Goal: Task Accomplishment & Management: Use online tool/utility

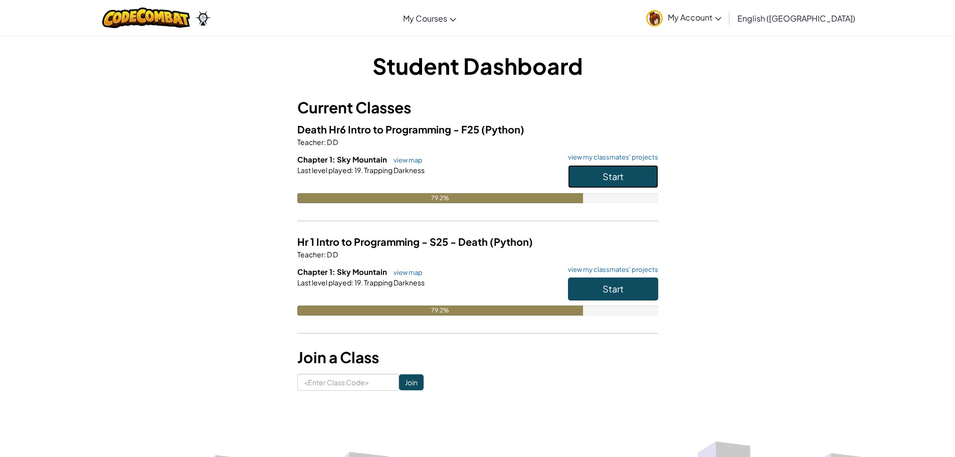
click at [600, 178] on button "Start" at bounding box center [613, 176] width 90 height 23
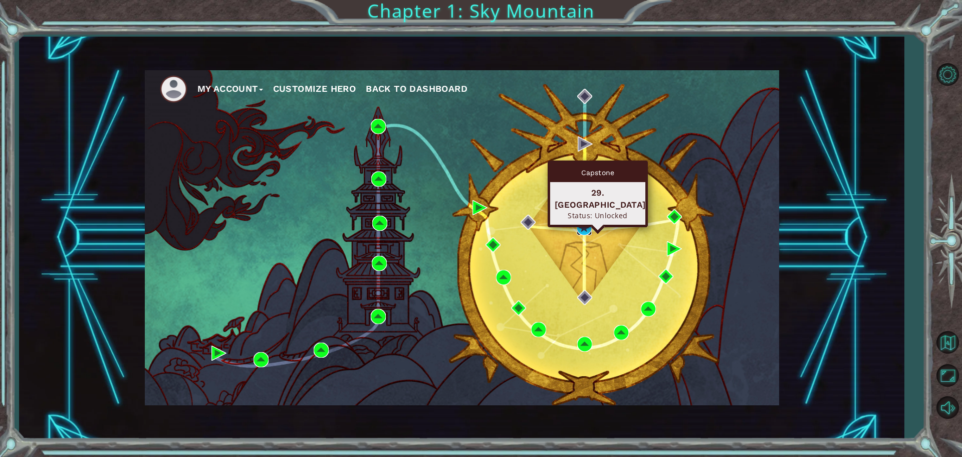
click at [579, 222] on img at bounding box center [584, 227] width 15 height 15
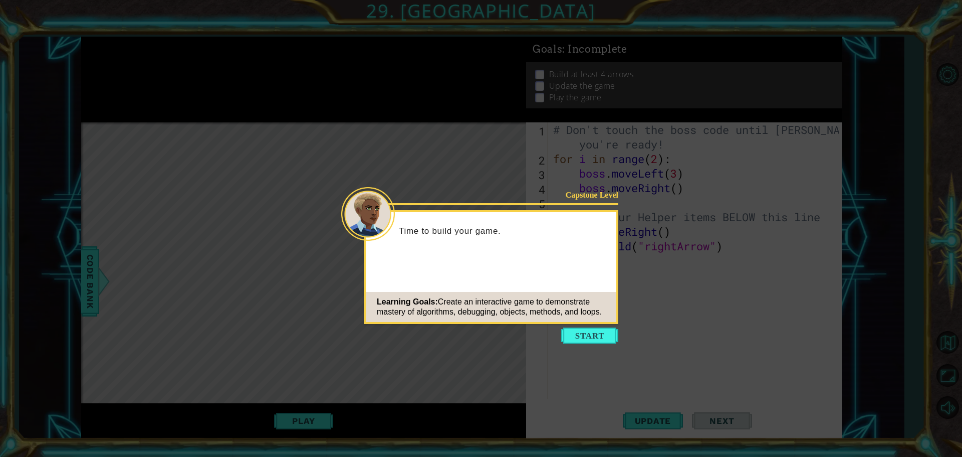
click at [588, 330] on button "Start" at bounding box center [589, 335] width 57 height 16
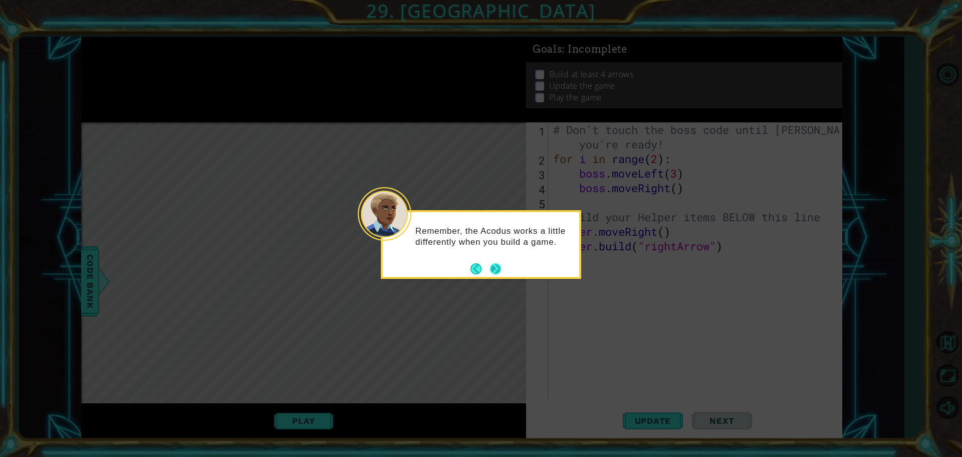
click at [496, 265] on button "Next" at bounding box center [495, 268] width 15 height 15
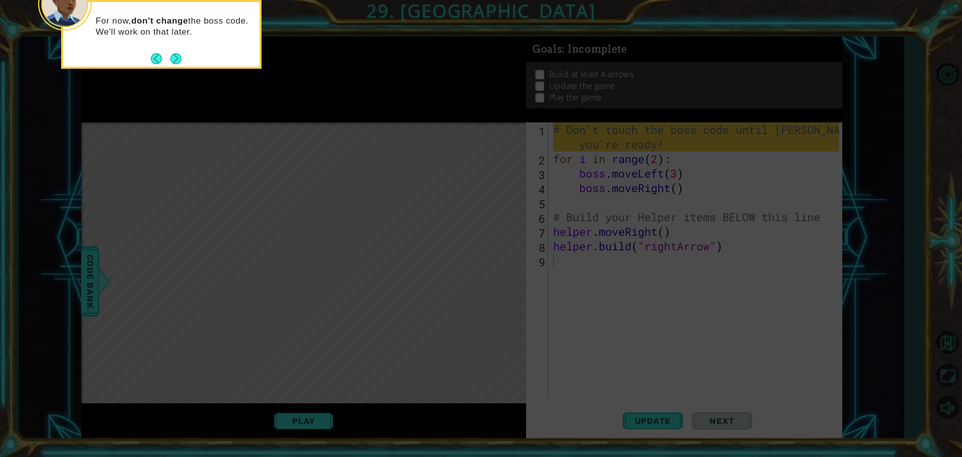
drag, startPoint x: 193, startPoint y: 260, endPoint x: 253, endPoint y: 248, distance: 60.8
click at [202, 257] on icon at bounding box center [481, 68] width 962 height 776
click at [255, 248] on icon at bounding box center [481, 68] width 962 height 776
drag, startPoint x: 248, startPoint y: 247, endPoint x: 267, endPoint y: 252, distance: 19.2
click at [249, 247] on icon at bounding box center [481, 68] width 962 height 776
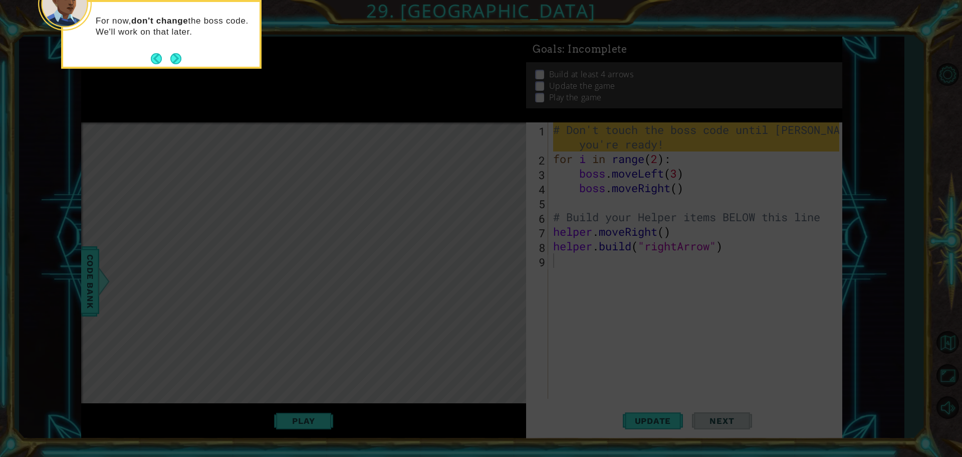
drag, startPoint x: 267, startPoint y: 252, endPoint x: 285, endPoint y: 257, distance: 19.2
click at [269, 253] on icon at bounding box center [481, 68] width 962 height 776
drag, startPoint x: 285, startPoint y: 257, endPoint x: 311, endPoint y: 264, distance: 26.9
click at [294, 260] on icon at bounding box center [481, 68] width 962 height 776
drag, startPoint x: 311, startPoint y: 264, endPoint x: 456, endPoint y: 305, distance: 150.7
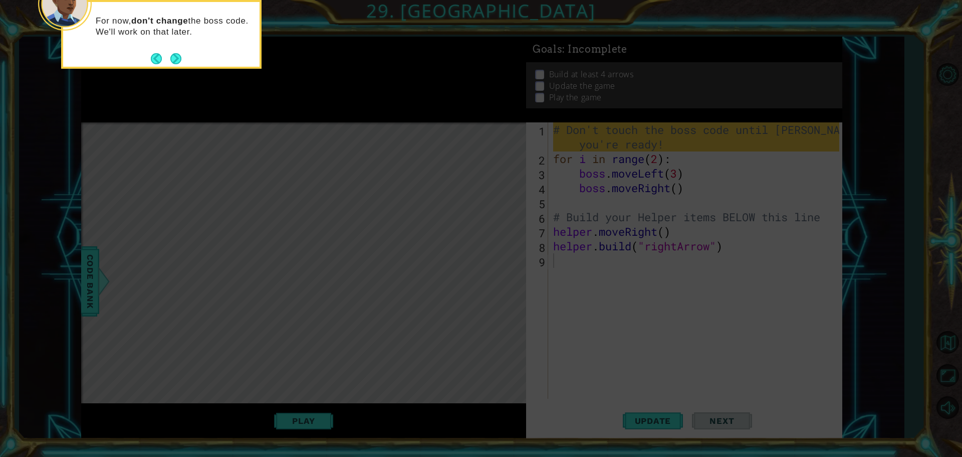
click at [314, 264] on icon at bounding box center [481, 68] width 962 height 776
click at [624, 333] on icon at bounding box center [481, 68] width 962 height 776
click at [636, 330] on icon at bounding box center [481, 68] width 962 height 776
click at [638, 329] on icon at bounding box center [481, 68] width 962 height 776
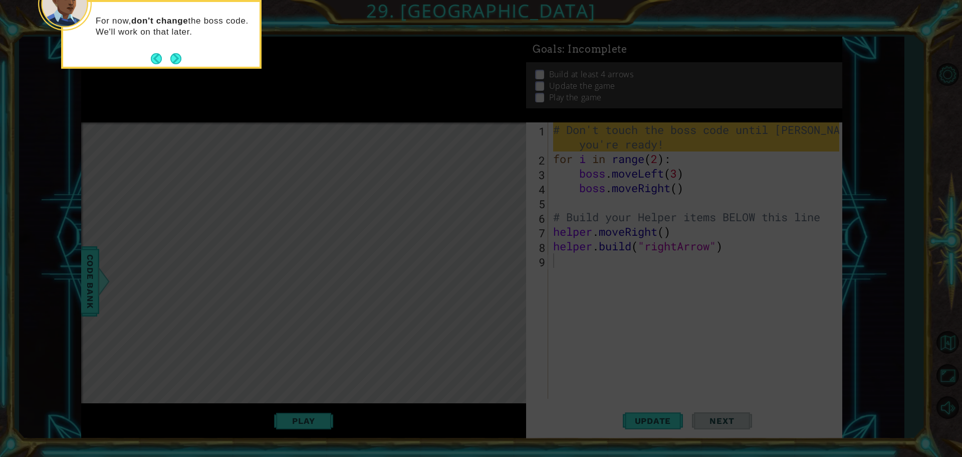
click at [639, 331] on icon at bounding box center [481, 68] width 962 height 776
click at [640, 330] on icon at bounding box center [481, 68] width 962 height 776
click at [640, 326] on icon at bounding box center [481, 68] width 962 height 776
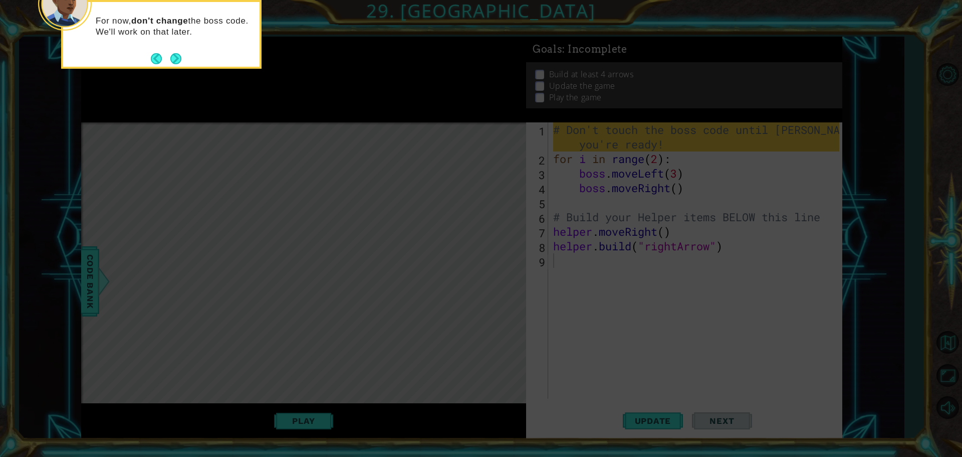
click at [642, 317] on icon at bounding box center [481, 68] width 962 height 776
click at [642, 314] on icon at bounding box center [481, 68] width 962 height 776
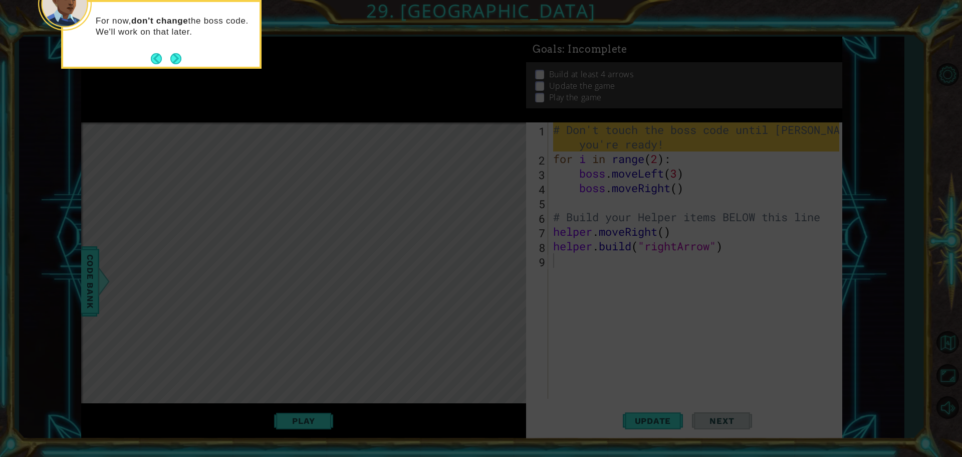
click at [642, 314] on icon at bounding box center [481, 68] width 962 height 776
click at [174, 58] on button "Next" at bounding box center [176, 59] width 12 height 12
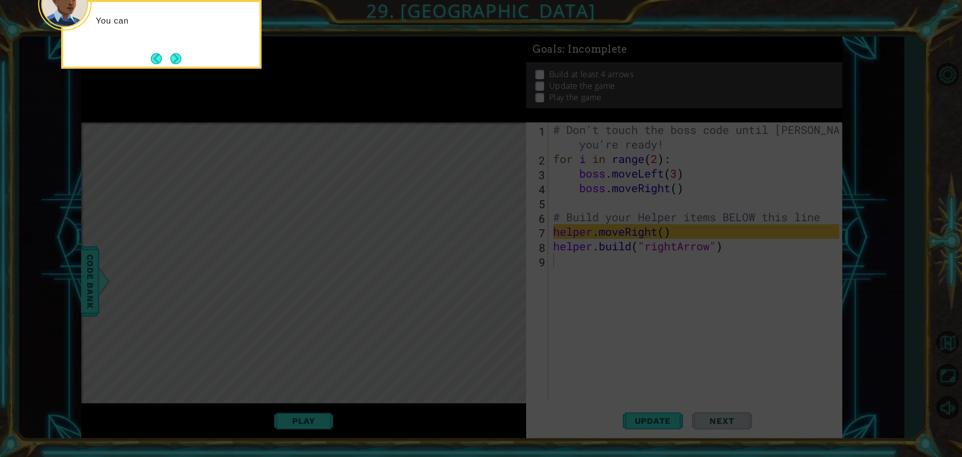
click at [174, 58] on button "Next" at bounding box center [176, 59] width 12 height 12
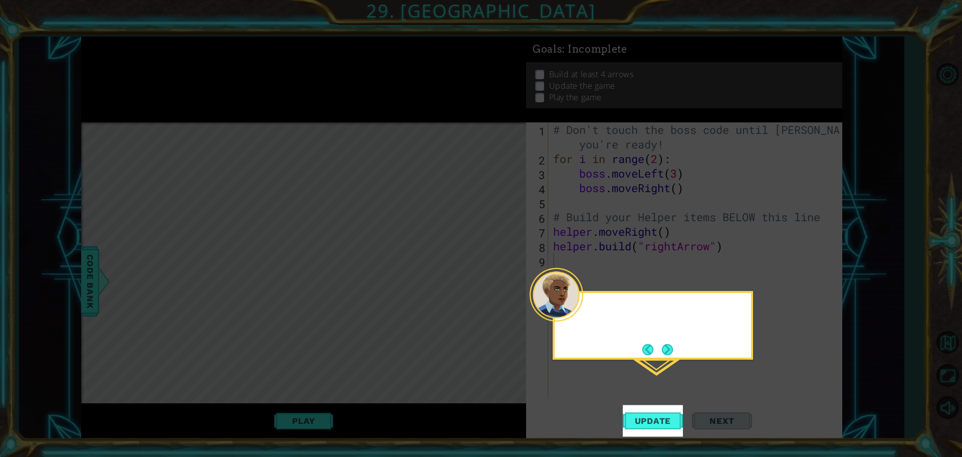
click at [174, 58] on icon at bounding box center [481, 228] width 962 height 457
click at [660, 420] on span "Update" at bounding box center [653, 420] width 57 height 10
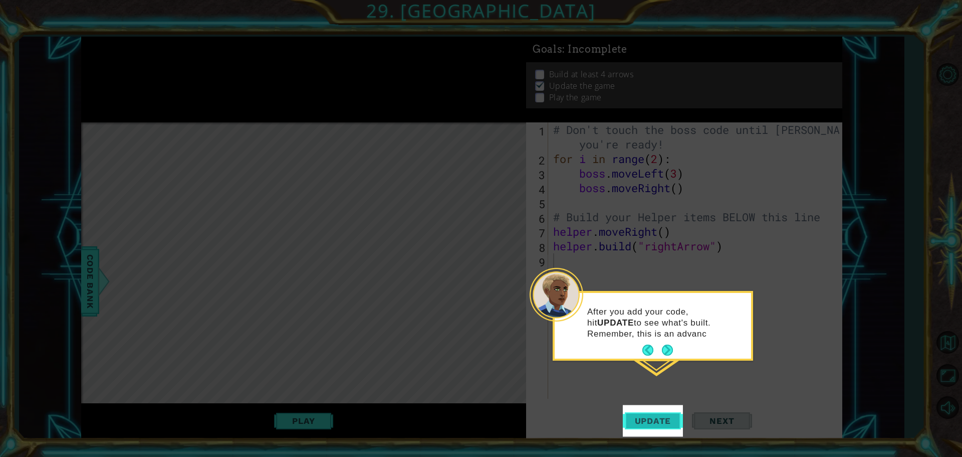
click at [660, 420] on span "Update" at bounding box center [653, 420] width 57 height 10
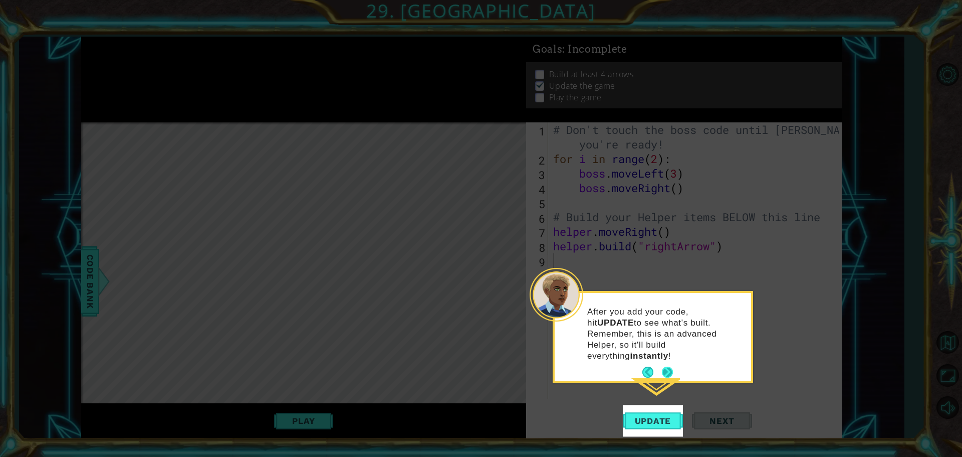
click at [672, 365] on button "Next" at bounding box center [667, 372] width 14 height 14
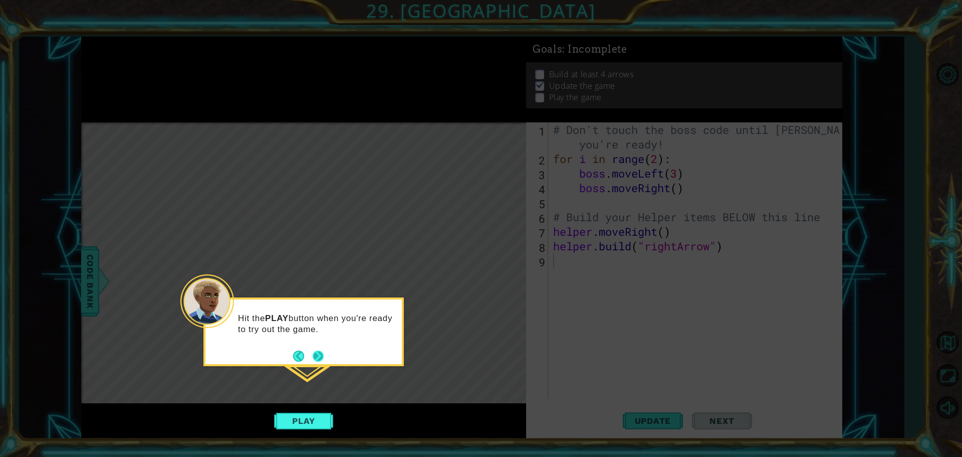
click at [323, 356] on button "Next" at bounding box center [318, 355] width 11 height 11
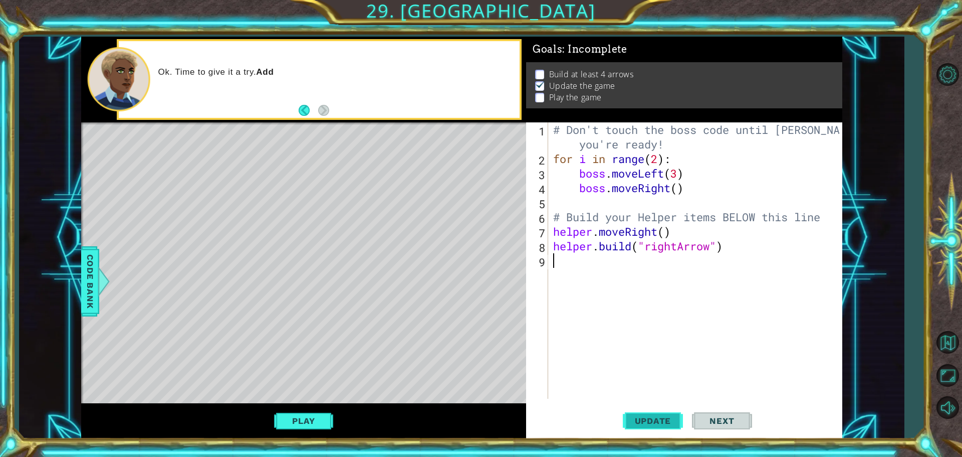
click at [650, 411] on button "Update" at bounding box center [653, 420] width 60 height 32
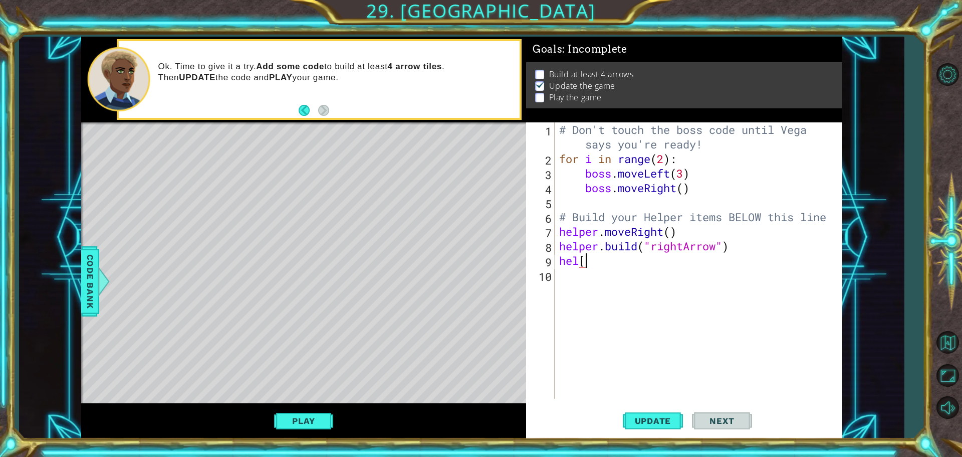
scroll to position [0, 1]
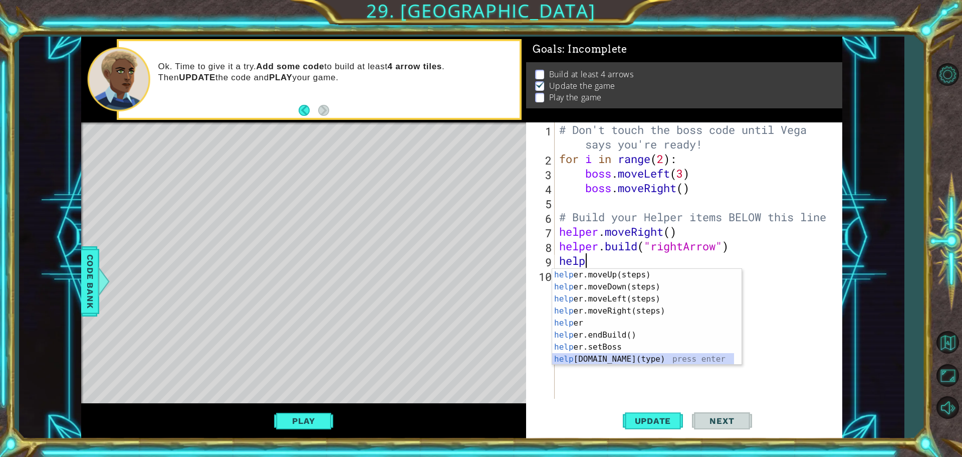
click at [604, 358] on div "help er.moveUp(steps) press enter help er.moveDown(steps) press enter help er.m…" at bounding box center [643, 329] width 182 height 120
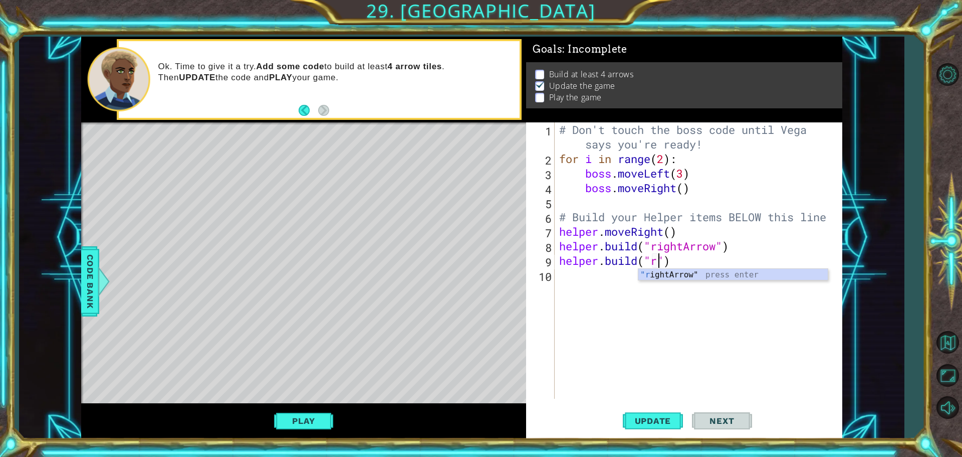
scroll to position [0, 5]
click at [701, 277] on div ""r ightArrow" press enter" at bounding box center [732, 287] width 189 height 36
type textarea "[DOMAIN_NAME]("rightArrow")"
click at [300, 424] on button "Play" at bounding box center [303, 420] width 59 height 19
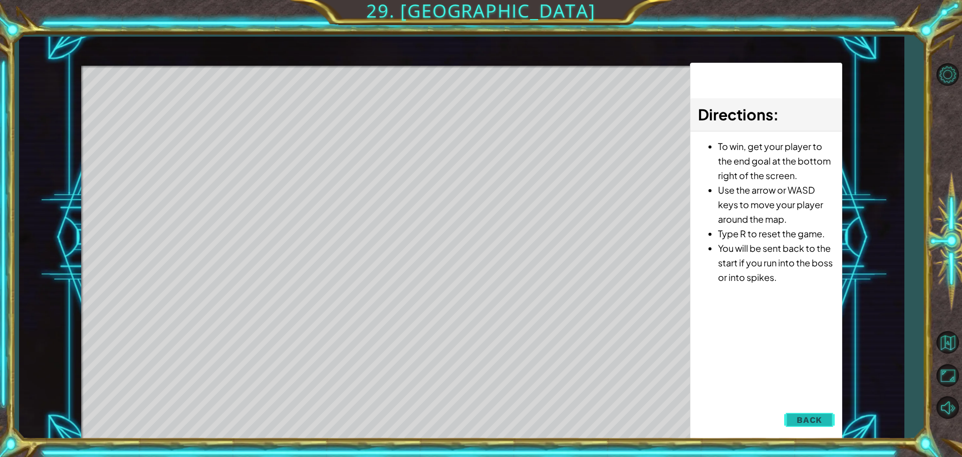
click at [812, 426] on button "Back" at bounding box center [809, 419] width 51 height 20
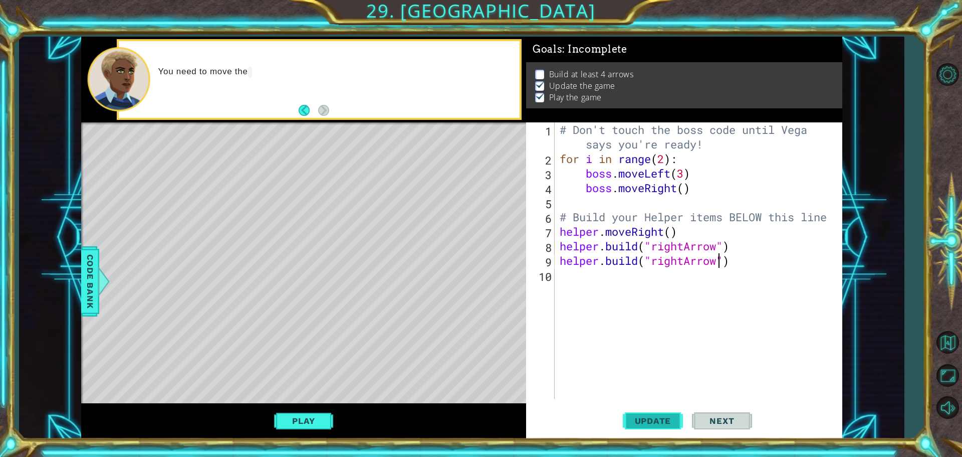
click at [660, 428] on button "Update" at bounding box center [653, 420] width 60 height 32
click at [602, 283] on div "# Don't touch the boss code until [PERSON_NAME] says you're ready! for i in ran…" at bounding box center [701, 282] width 287 height 320
click at [723, 438] on div "1 ההההההההההההההההההההההההההההההההההההההההההההההההההההההההההההההההההההההההההההה…" at bounding box center [481, 228] width 962 height 457
click at [656, 422] on span "Update" at bounding box center [653, 420] width 57 height 10
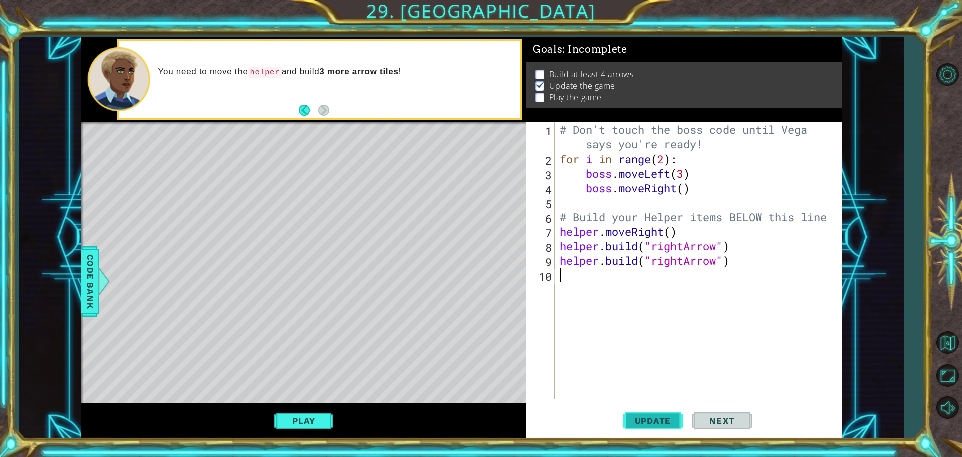
click at [656, 422] on span "Update" at bounding box center [653, 420] width 57 height 10
click at [656, 424] on span "Update" at bounding box center [653, 420] width 57 height 10
click at [289, 415] on button "Play" at bounding box center [303, 420] width 59 height 19
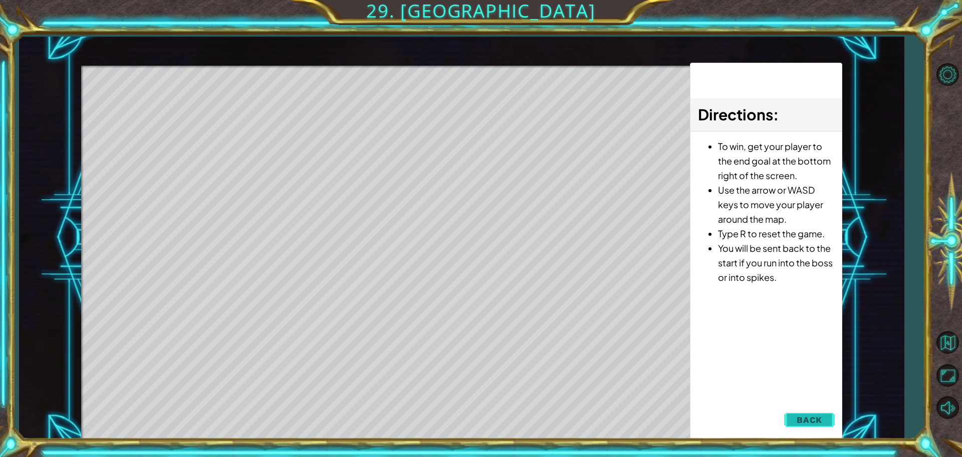
click at [801, 418] on span "Back" at bounding box center [810, 419] width 26 height 10
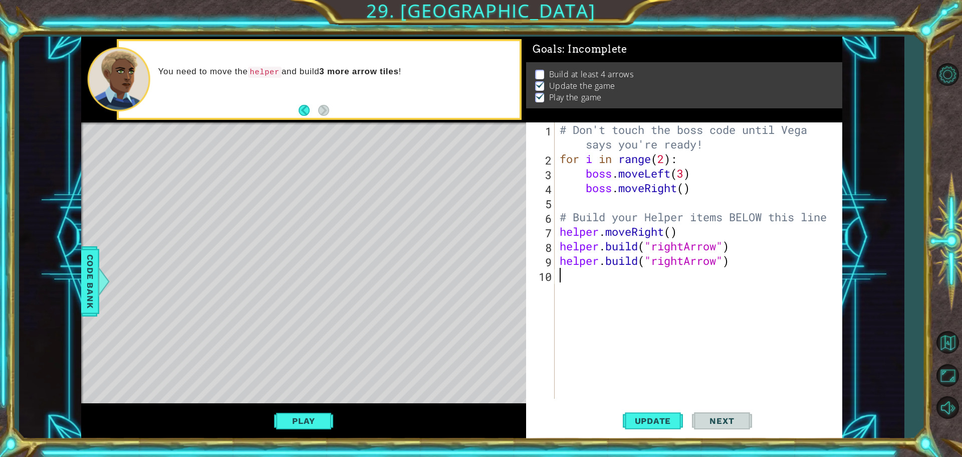
click at [618, 276] on div "# Don't touch the boss code until [PERSON_NAME] says you're ready! for i in ran…" at bounding box center [701, 282] width 287 height 320
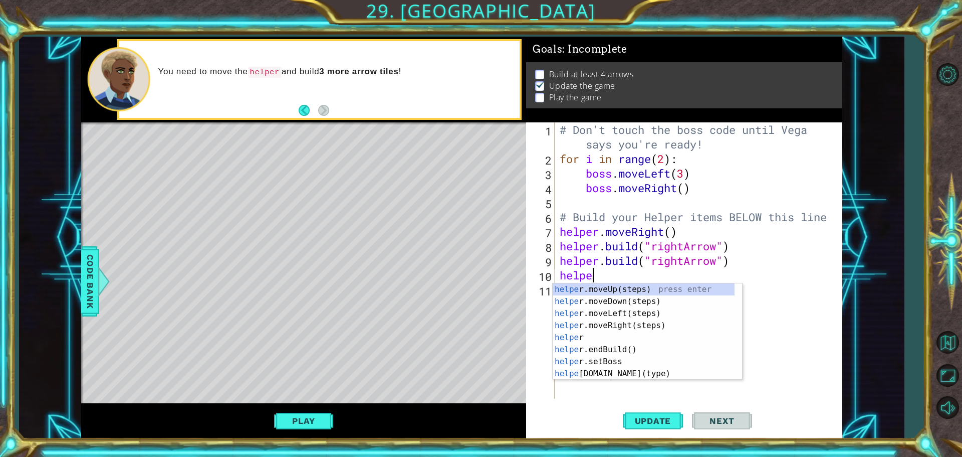
scroll to position [0, 1]
type textarea "helper"
click at [604, 333] on div "helper press enter helper .moveUp(steps) press enter helper .moveDown(steps) pr…" at bounding box center [644, 343] width 182 height 120
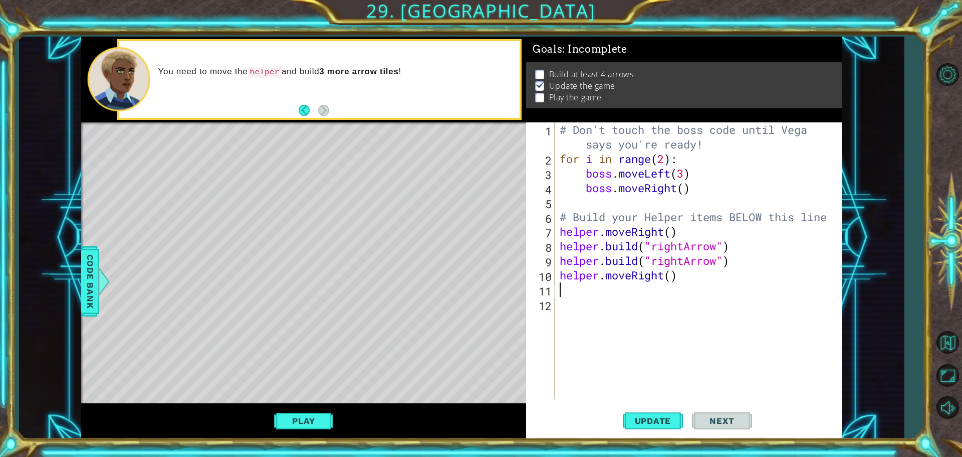
scroll to position [0, 0]
click at [272, 415] on div "Play" at bounding box center [303, 421] width 445 height 36
click at [290, 417] on button "Play" at bounding box center [303, 420] width 59 height 19
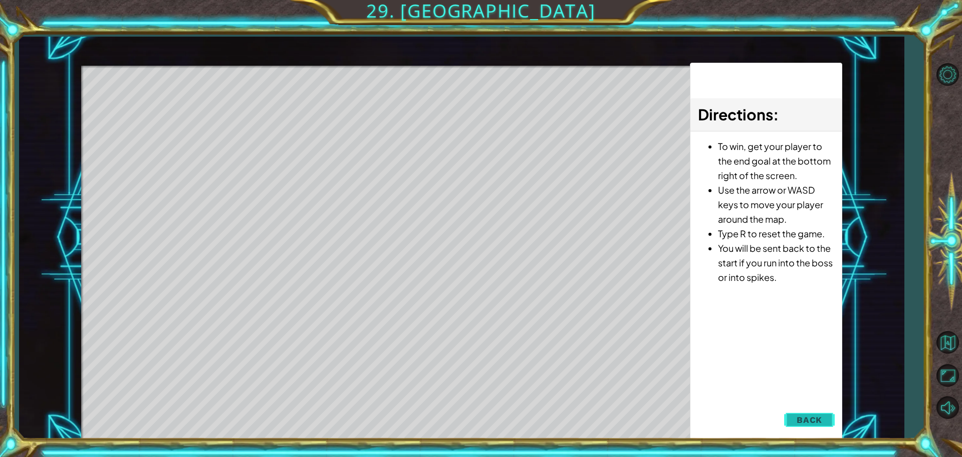
click at [810, 420] on span "Back" at bounding box center [810, 419] width 26 height 10
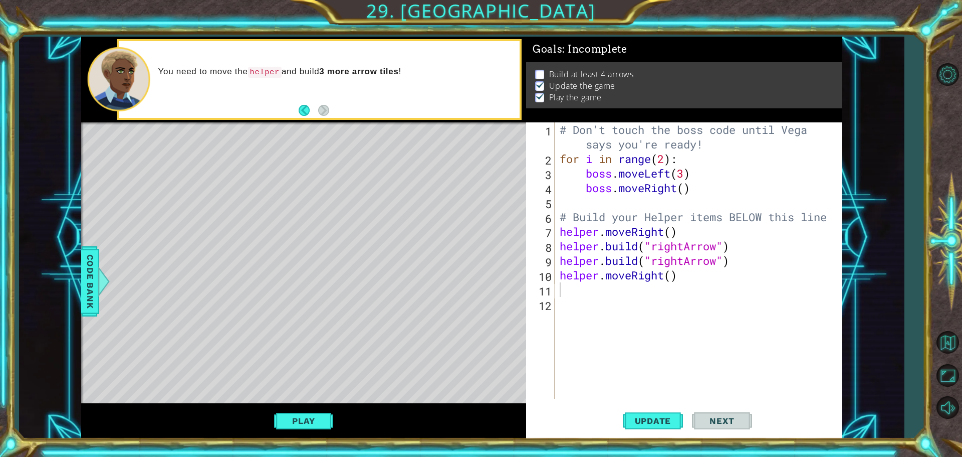
click at [669, 277] on div "# Don't touch the boss code until [PERSON_NAME] says you're ready! for i in ran…" at bounding box center [701, 282] width 287 height 320
type textarea "helper.moveRight()"
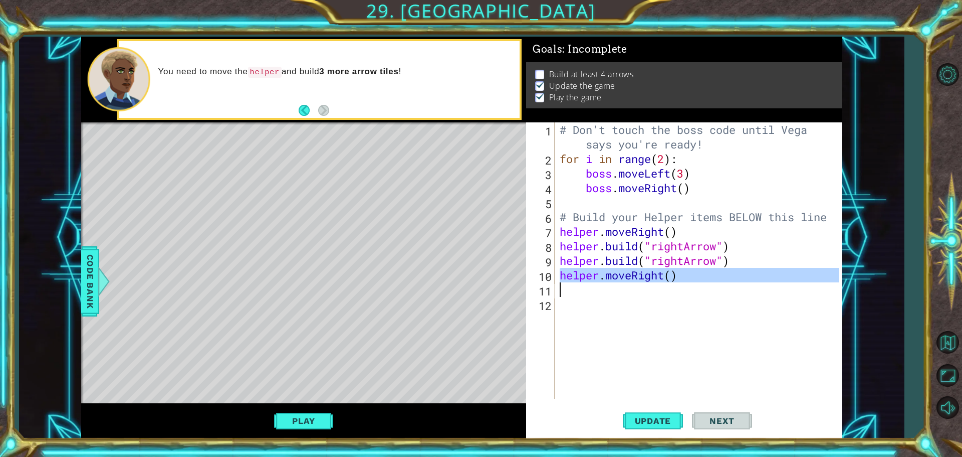
click at [669, 277] on div "# Don't touch the boss code until [PERSON_NAME] says you're ready! for i in ran…" at bounding box center [701, 282] width 287 height 320
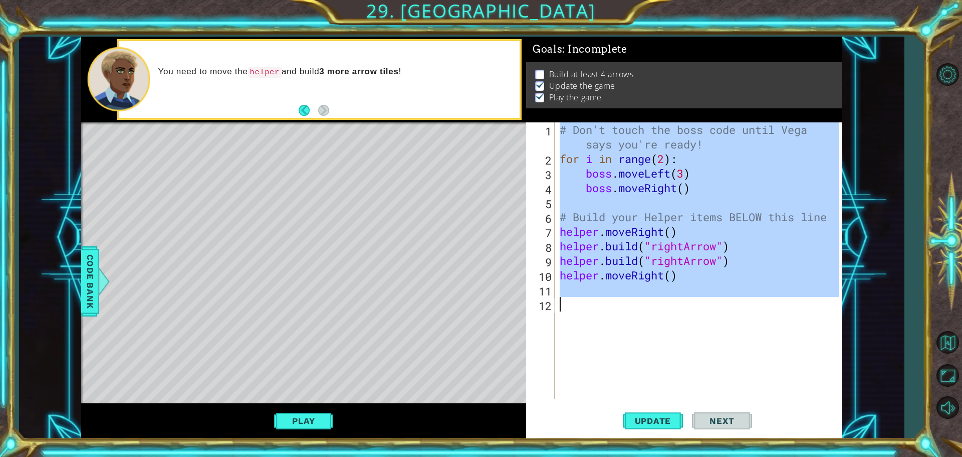
click at [669, 277] on div "# Don't touch the boss code until [PERSON_NAME] says you're ready! for i in ran…" at bounding box center [701, 282] width 287 height 320
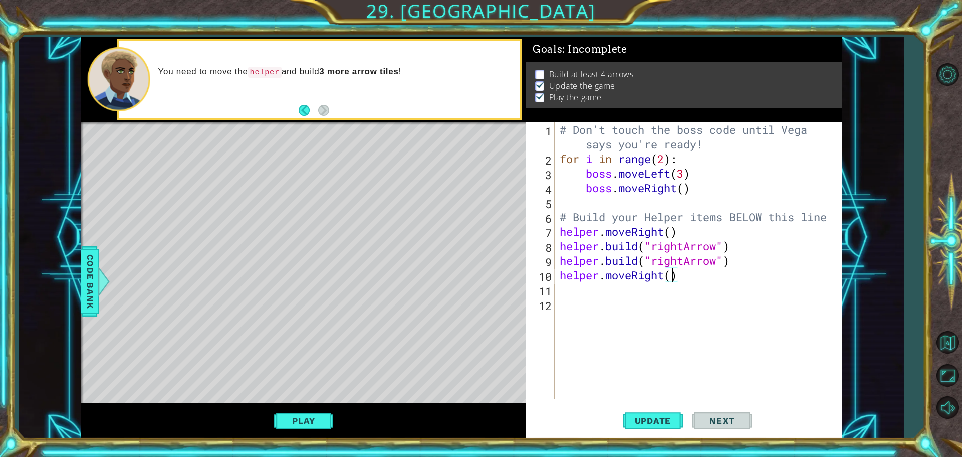
click at [669, 277] on div "# Don't touch the boss code until [PERSON_NAME] says you're ready! for i in ran…" at bounding box center [701, 282] width 287 height 320
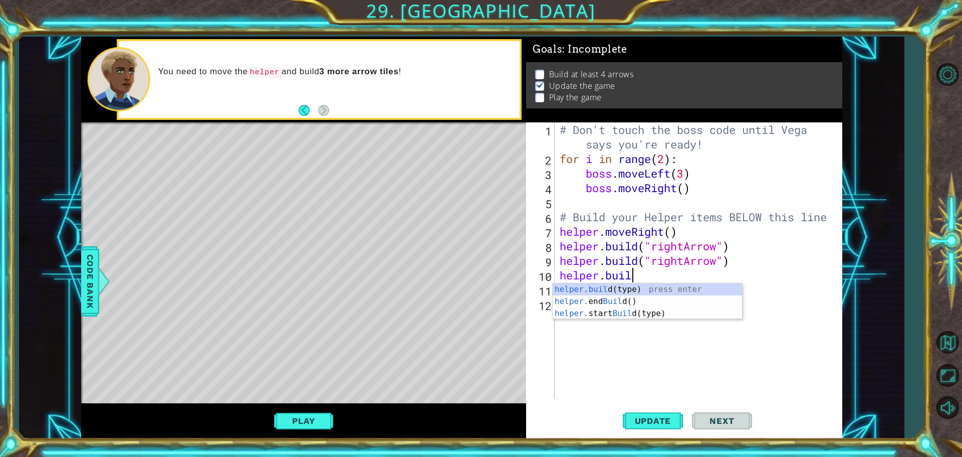
scroll to position [0, 3]
click at [665, 290] on div "[DOMAIN_NAME] (type) press enter helper. end Build () press enter helper. start…" at bounding box center [647, 313] width 189 height 60
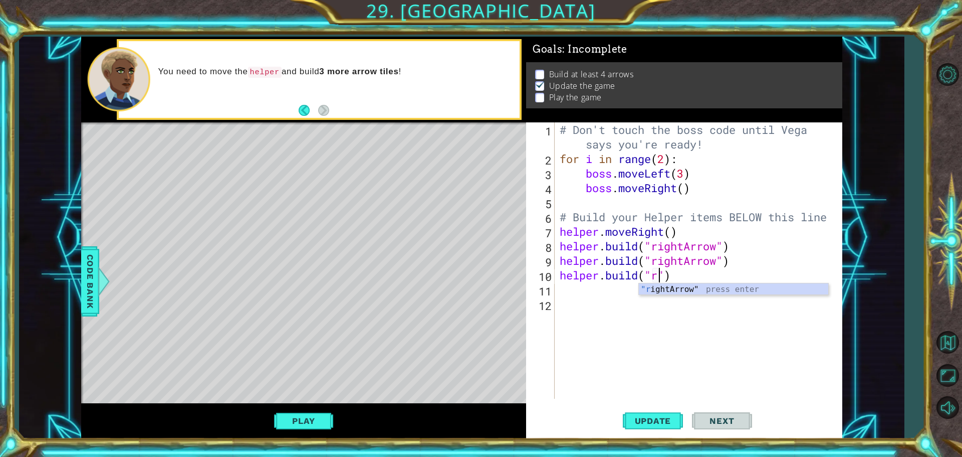
scroll to position [0, 5]
click at [662, 289] on div ""r ightArrow" press enter" at bounding box center [733, 301] width 189 height 36
type textarea "[DOMAIN_NAME]("rightArrow")"
click at [649, 419] on span "Update" at bounding box center [653, 420] width 57 height 10
click at [613, 297] on div "# Don't touch the boss code until [PERSON_NAME] says you're ready! for i in ran…" at bounding box center [701, 282] width 287 height 320
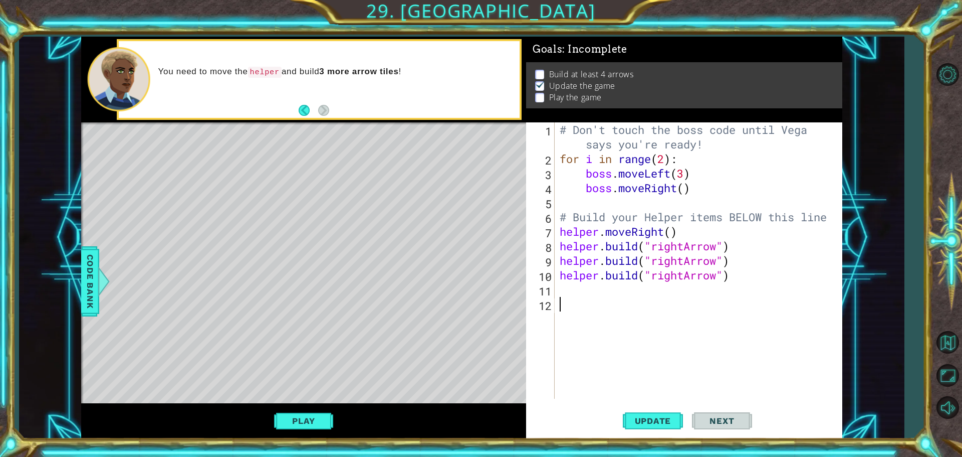
scroll to position [0, 0]
click at [618, 285] on div "# Don't touch the boss code until [PERSON_NAME] says you're ready! for i in ran…" at bounding box center [701, 282] width 287 height 320
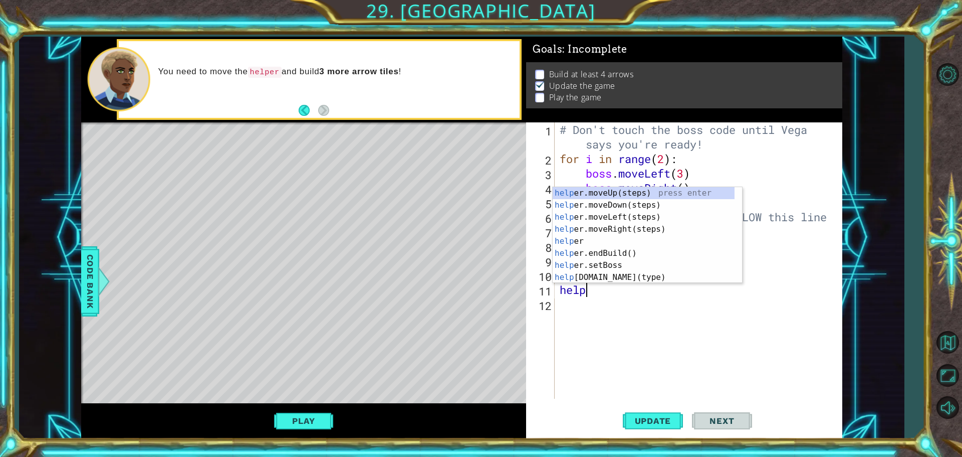
scroll to position [0, 1]
click at [649, 276] on div "helper press enter helper .moveUp(steps) press enter helper .moveDown(steps) pr…" at bounding box center [644, 247] width 182 height 120
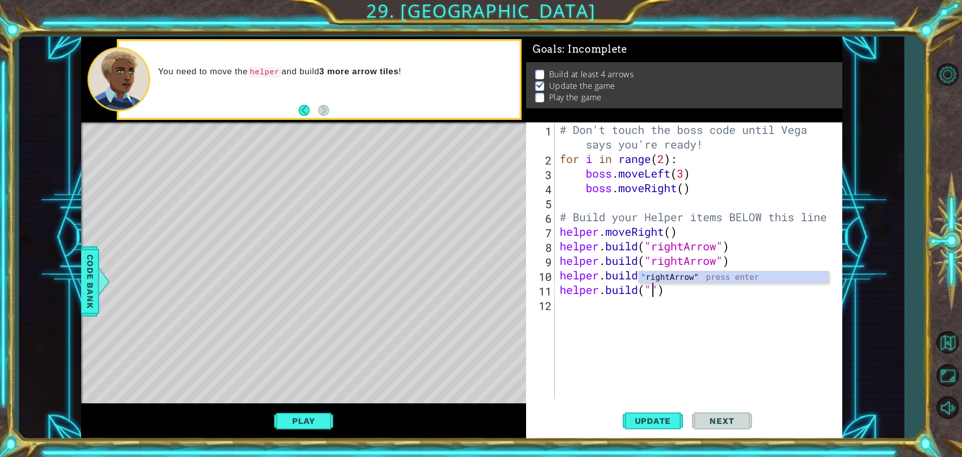
scroll to position [0, 5]
click at [649, 276] on div ""ri ghtArrow" press enter" at bounding box center [733, 289] width 189 height 36
type textarea "[DOMAIN_NAME]("rightArrow")"
click at [648, 423] on span "Update" at bounding box center [653, 420] width 57 height 10
click at [275, 418] on button "Play" at bounding box center [303, 420] width 59 height 19
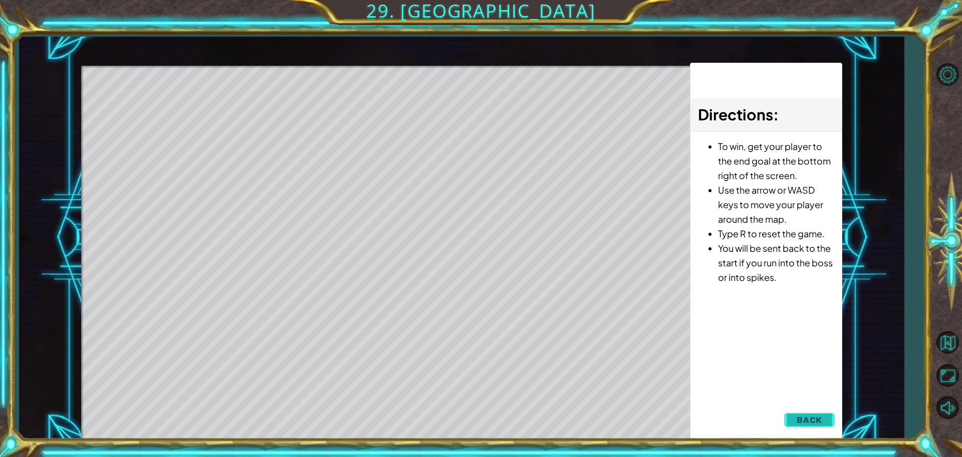
click at [827, 416] on button "Back" at bounding box center [809, 419] width 51 height 20
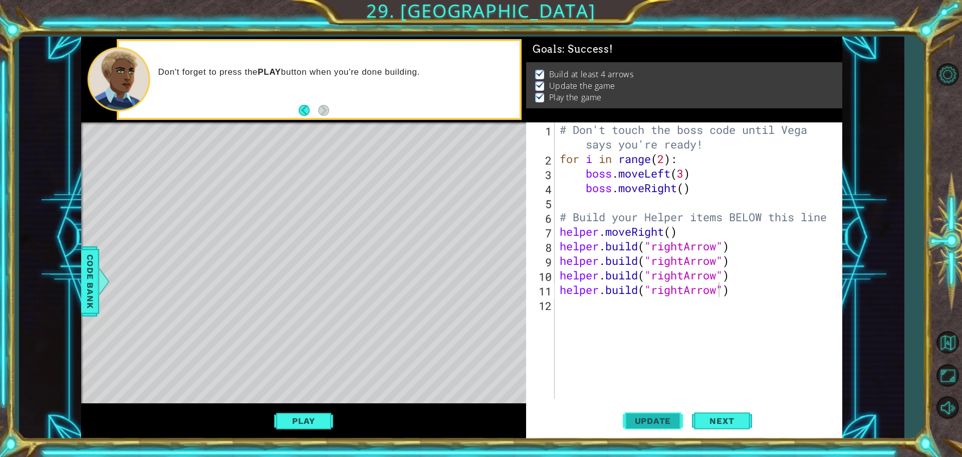
click at [632, 417] on span "Update" at bounding box center [653, 420] width 57 height 10
click at [721, 427] on button "Next" at bounding box center [722, 422] width 60 height 32
click at [713, 417] on span "Next" at bounding box center [722, 422] width 45 height 10
click at [713, 416] on span "Next" at bounding box center [722, 421] width 45 height 10
click at [713, 417] on span "Next" at bounding box center [722, 422] width 45 height 10
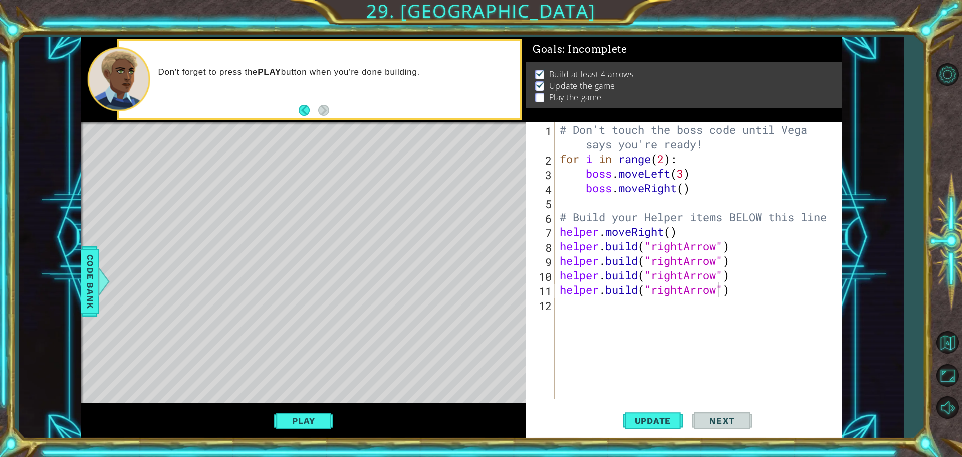
drag, startPoint x: 713, startPoint y: 416, endPoint x: 417, endPoint y: 418, distance: 295.2
click at [702, 422] on span "Next" at bounding box center [722, 419] width 45 height 10
click at [308, 416] on button "Play" at bounding box center [303, 420] width 59 height 19
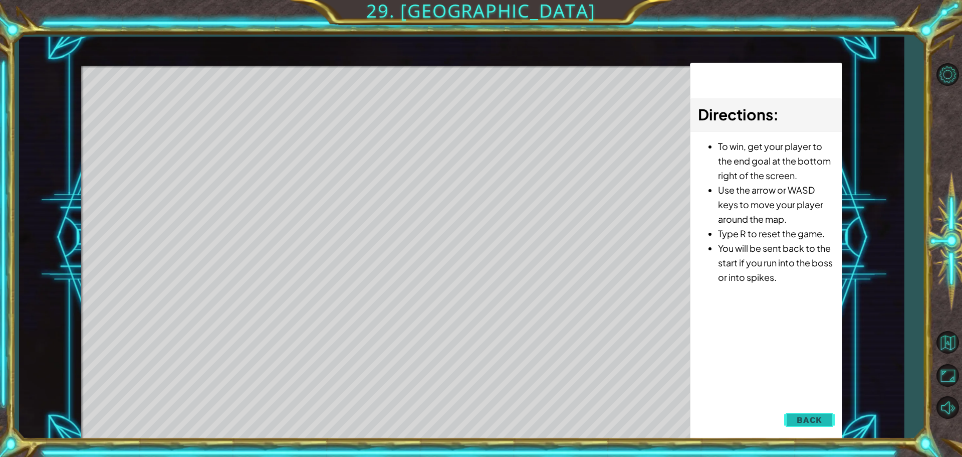
click at [808, 420] on span "Back" at bounding box center [810, 419] width 26 height 10
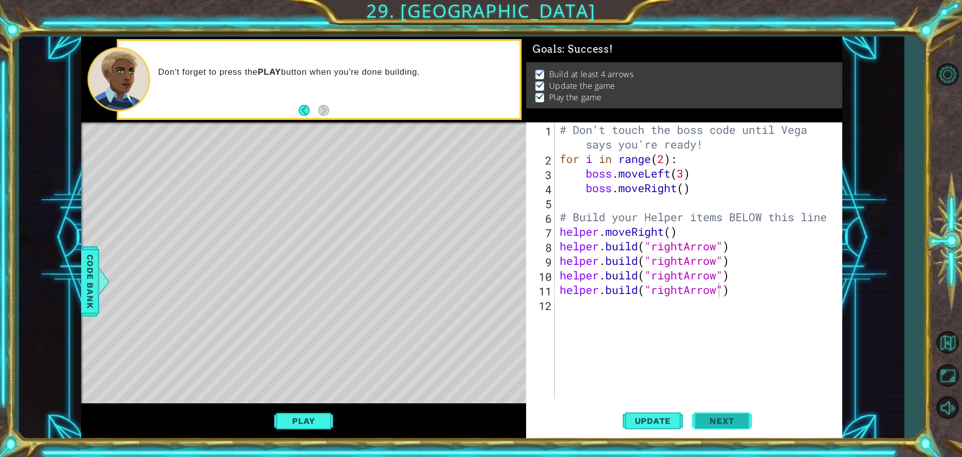
click at [729, 413] on button "Next" at bounding box center [722, 422] width 60 height 32
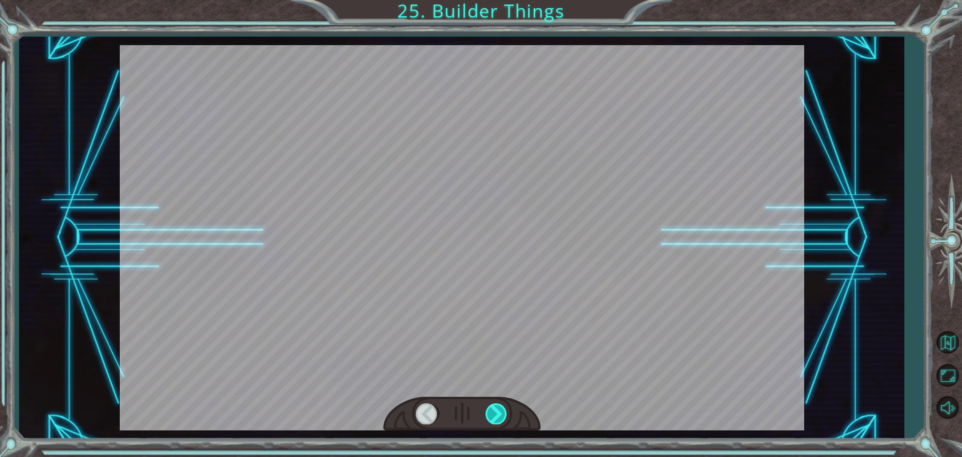
click at [499, 407] on div at bounding box center [461, 413] width 157 height 35
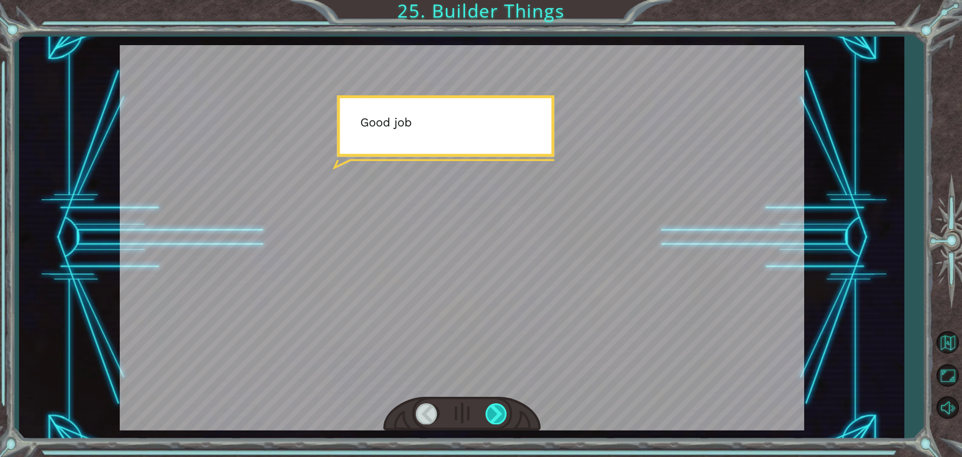
click at [500, 416] on div at bounding box center [497, 413] width 23 height 21
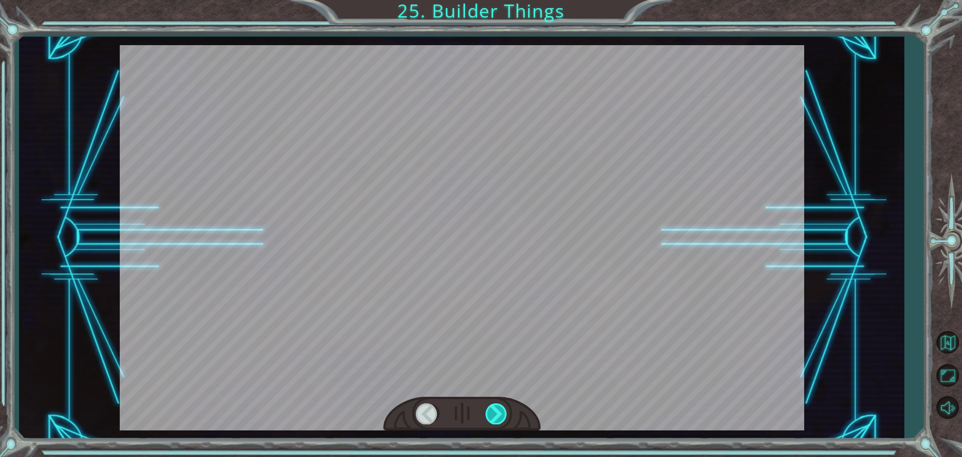
click at [500, 416] on div at bounding box center [497, 413] width 23 height 21
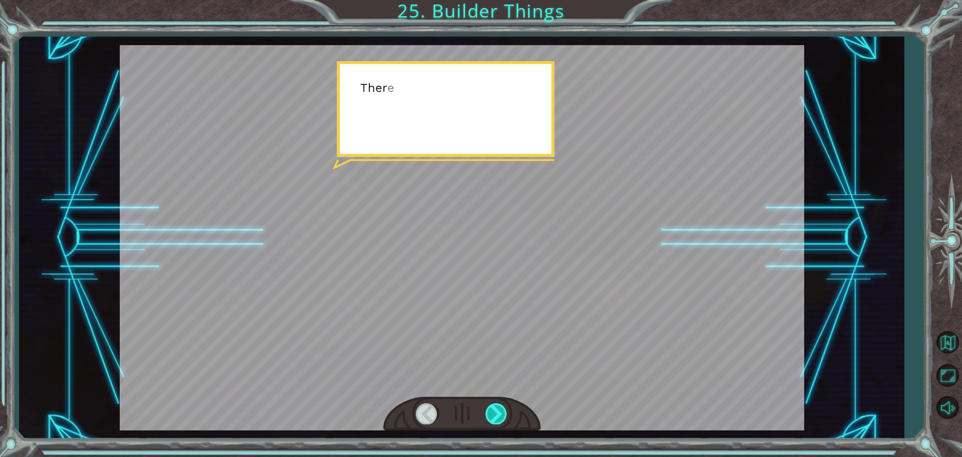
click at [500, 416] on div at bounding box center [497, 413] width 23 height 21
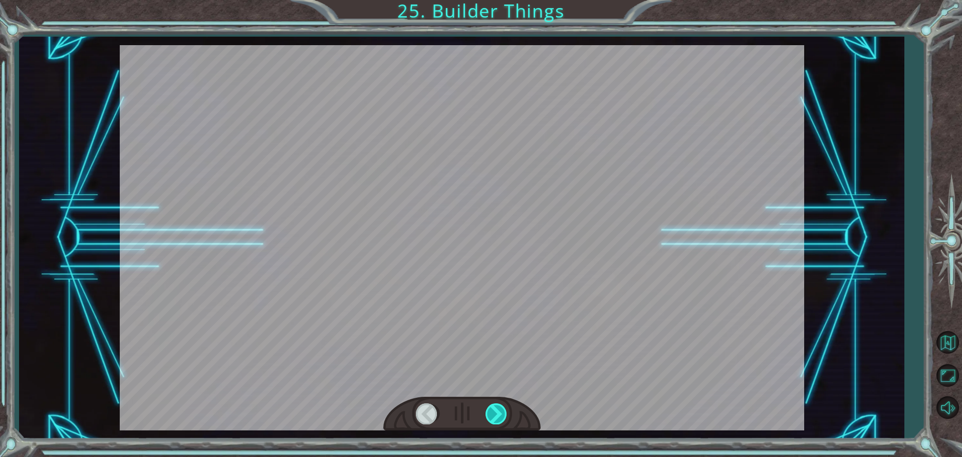
click at [500, 416] on div at bounding box center [497, 413] width 23 height 21
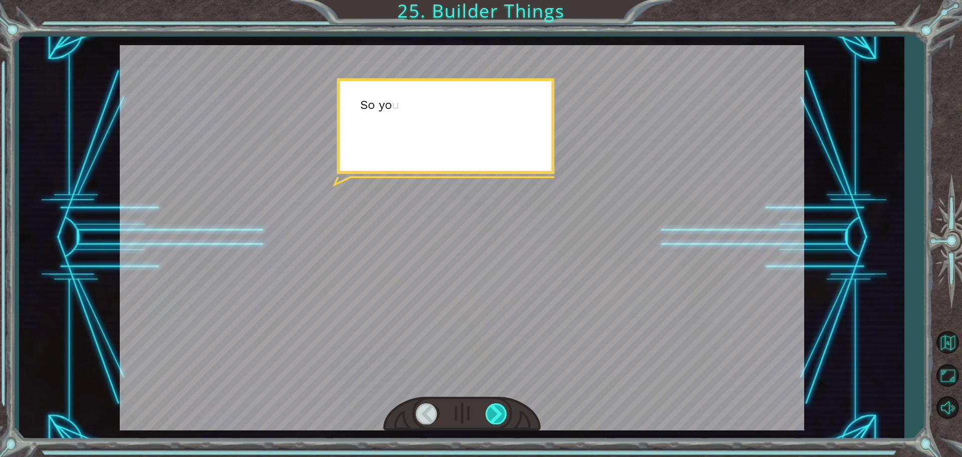
click at [500, 416] on div at bounding box center [497, 413] width 23 height 21
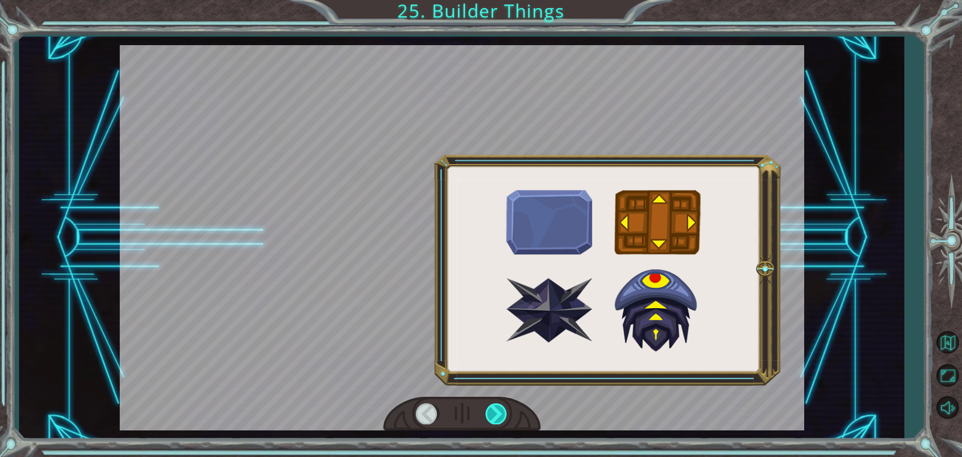
click at [501, 416] on div at bounding box center [497, 413] width 23 height 21
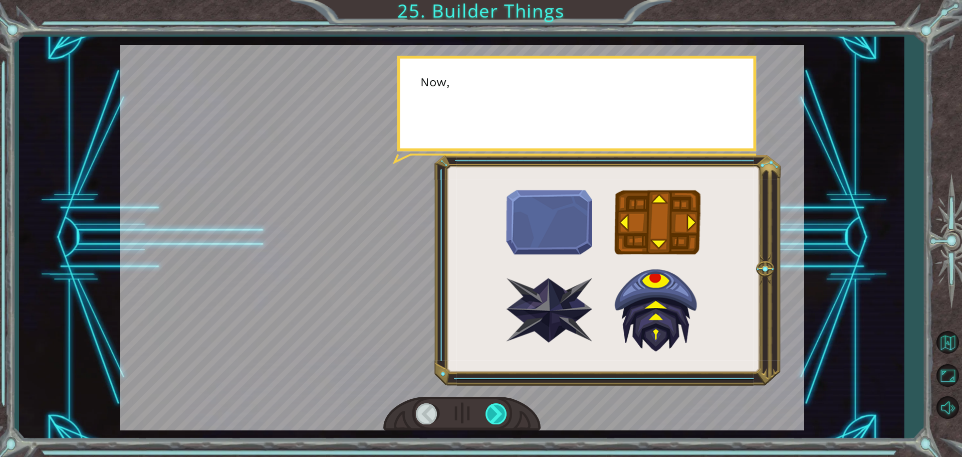
click at [501, 416] on div at bounding box center [497, 413] width 23 height 21
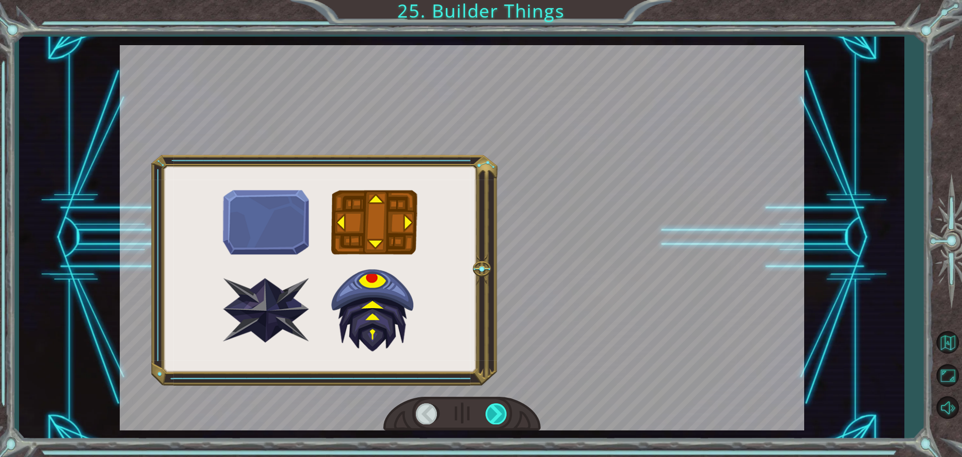
click at [501, 416] on div at bounding box center [497, 413] width 23 height 21
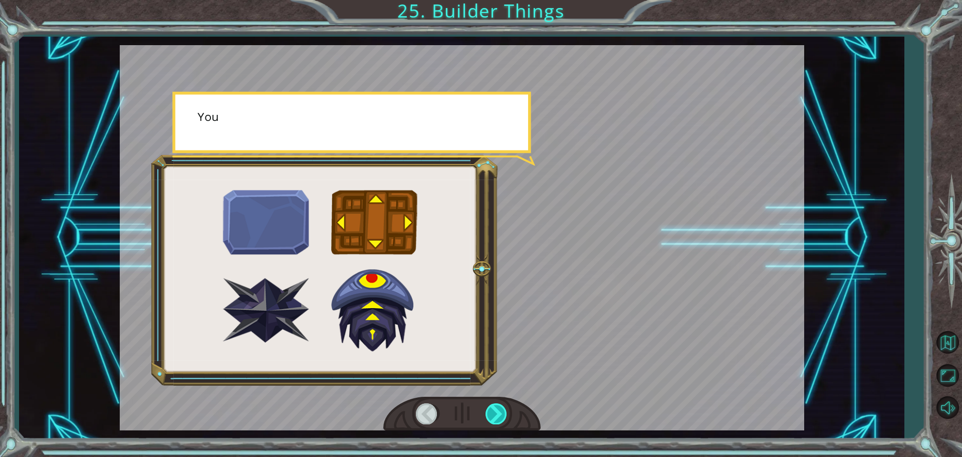
click at [501, 416] on div at bounding box center [497, 413] width 23 height 21
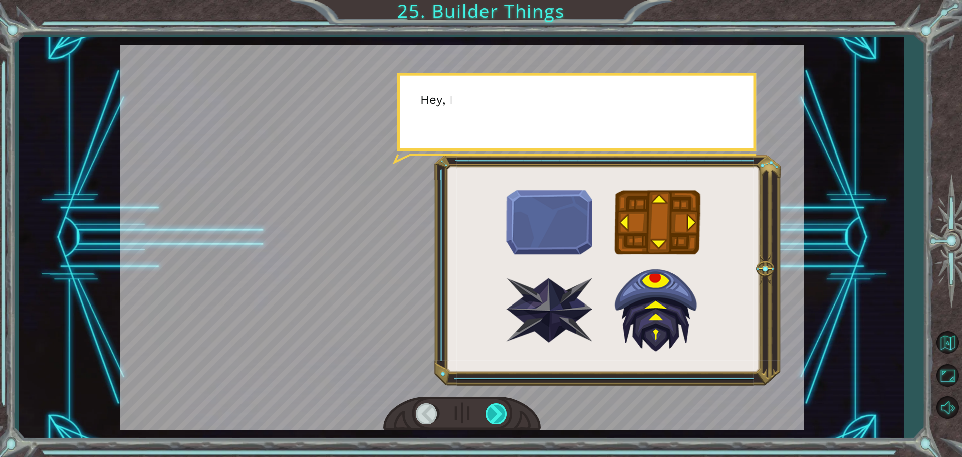
click at [501, 416] on div at bounding box center [497, 413] width 23 height 21
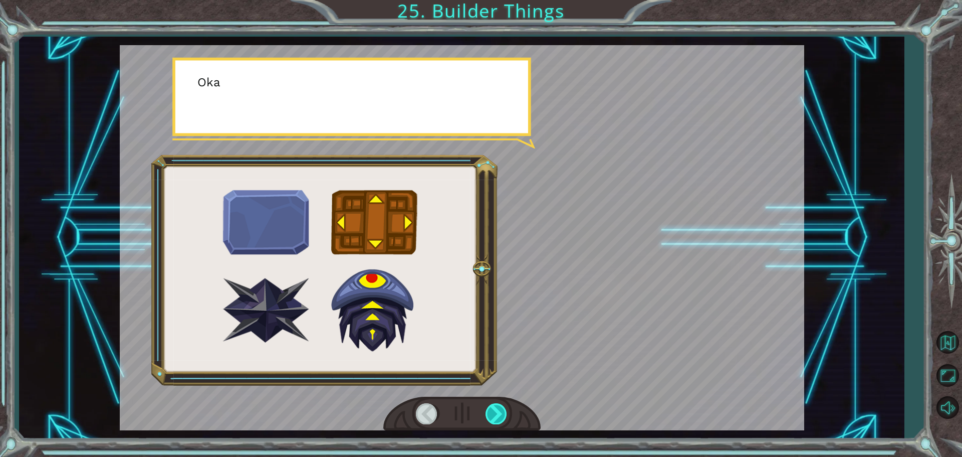
click at [501, 416] on div at bounding box center [497, 413] width 23 height 21
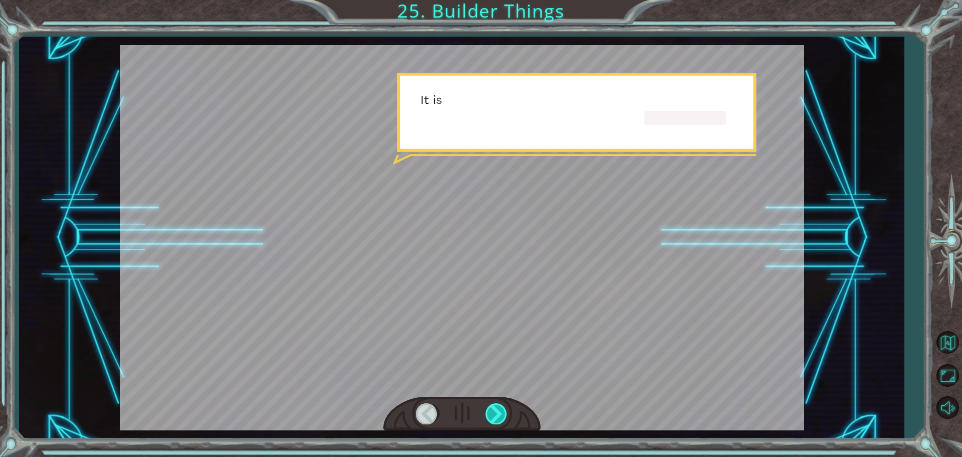
click at [501, 416] on div at bounding box center [497, 413] width 23 height 21
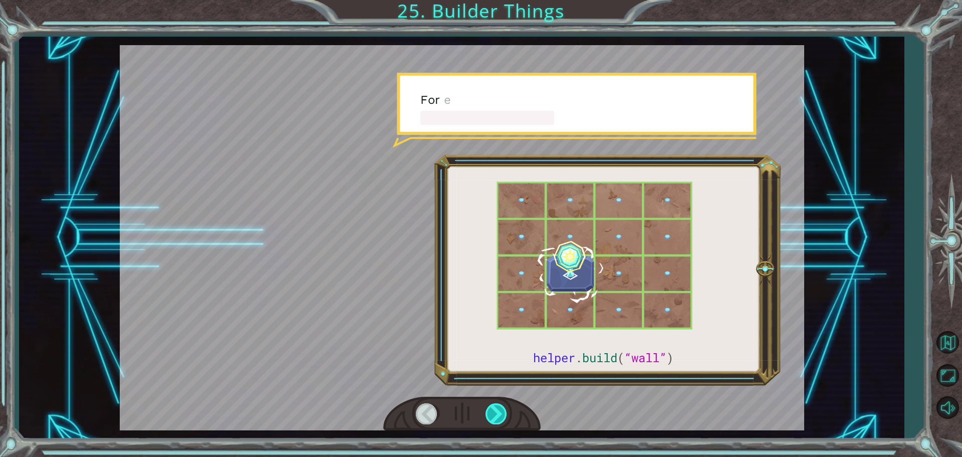
click at [501, 416] on div at bounding box center [497, 413] width 23 height 21
click at [502, 416] on div at bounding box center [497, 413] width 23 height 21
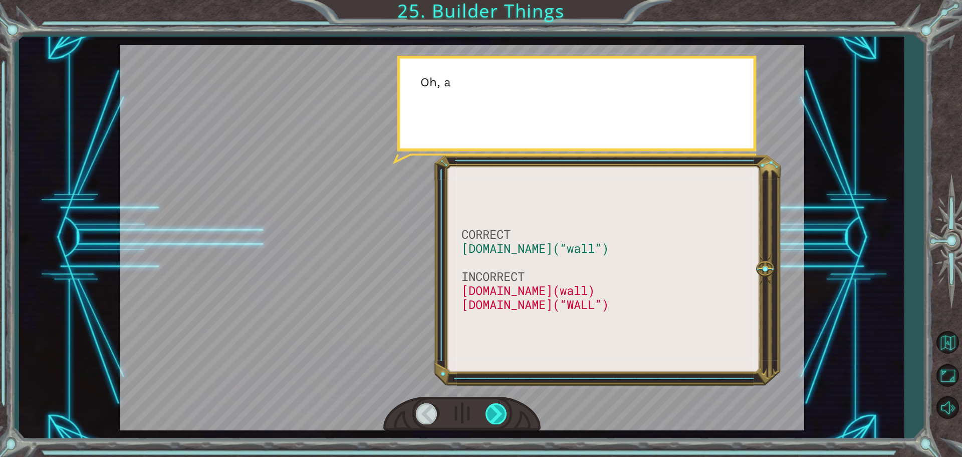
click at [502, 416] on div at bounding box center [497, 413] width 23 height 21
click at [503, 415] on div at bounding box center [497, 413] width 23 height 21
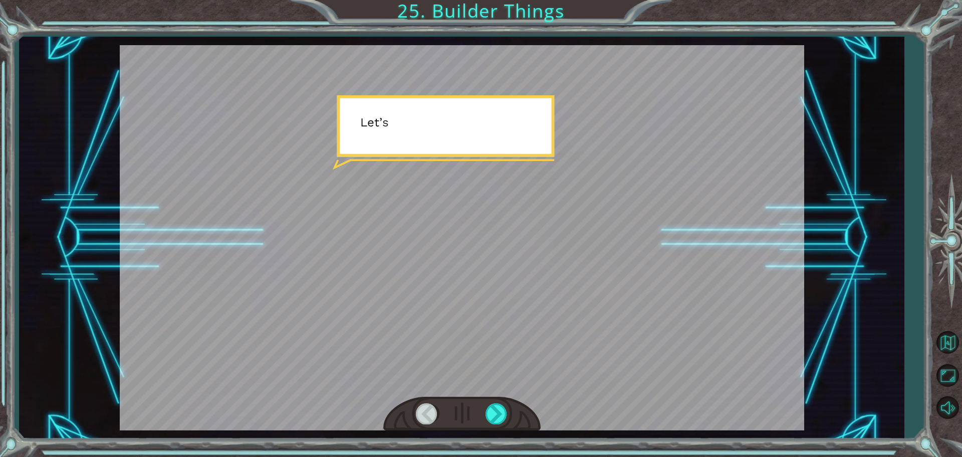
drag, startPoint x: 503, startPoint y: 415, endPoint x: 270, endPoint y: 20, distance: 458.5
click at [330, 118] on div at bounding box center [462, 237] width 685 height 385
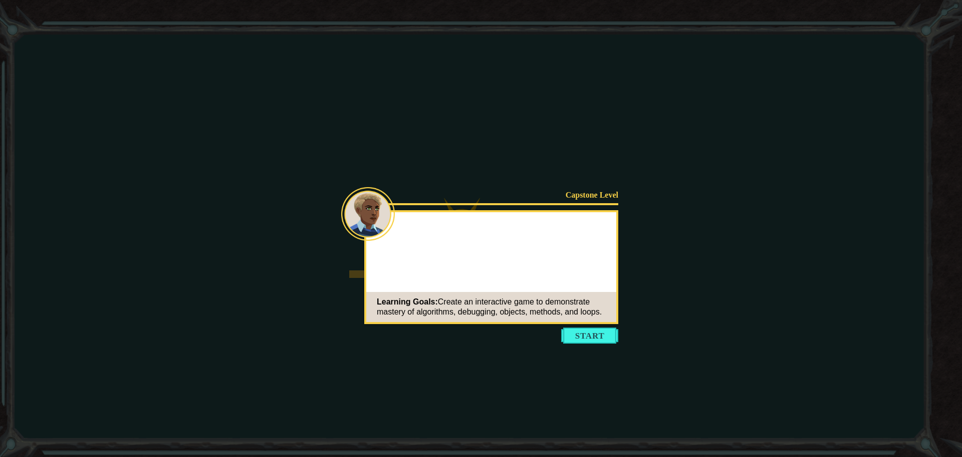
click at [584, 331] on button "Start" at bounding box center [589, 335] width 57 height 16
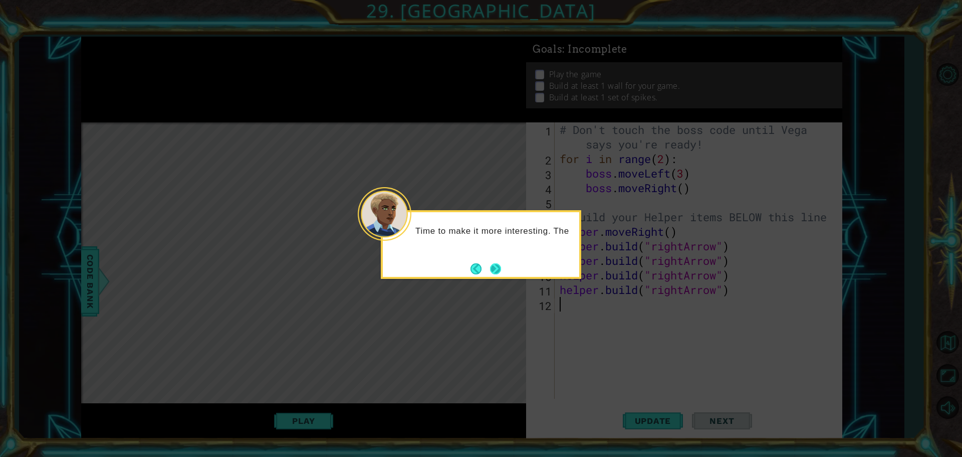
click at [500, 263] on button "Next" at bounding box center [496, 269] width 12 height 12
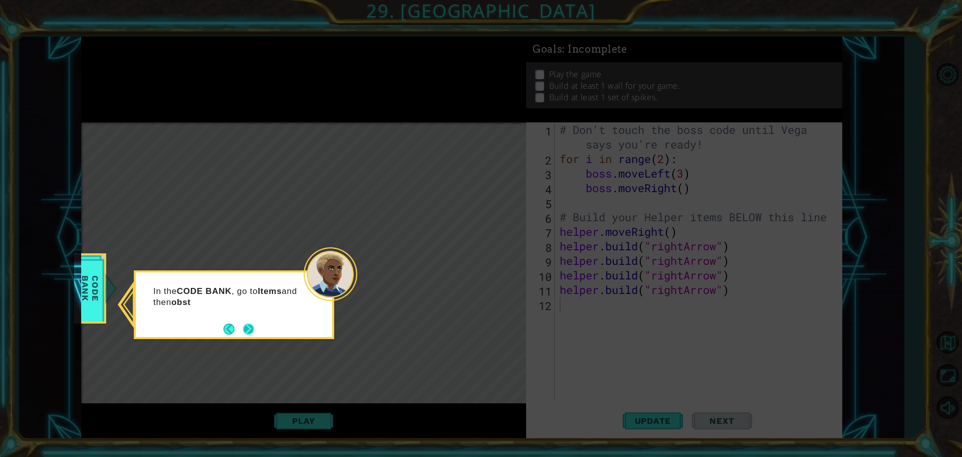
drag, startPoint x: 260, startPoint y: 324, endPoint x: 254, endPoint y: 324, distance: 5.5
click at [259, 324] on div "In the CODE BANK , go to Items and then obst" at bounding box center [234, 301] width 196 height 51
click at [239, 322] on footer at bounding box center [238, 328] width 31 height 15
drag, startPoint x: 245, startPoint y: 327, endPoint x: 250, endPoint y: 333, distance: 7.8
click at [250, 333] on button "Next" at bounding box center [248, 329] width 13 height 13
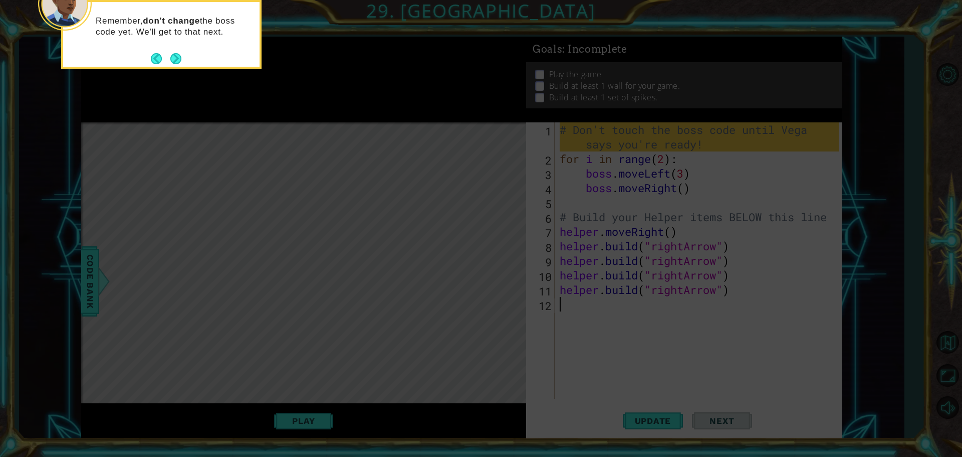
click at [178, 52] on div "Remember, don't change the boss code yet. We'll get to that next." at bounding box center [161, 29] width 196 height 55
click at [170, 57] on button "Next" at bounding box center [176, 59] width 12 height 12
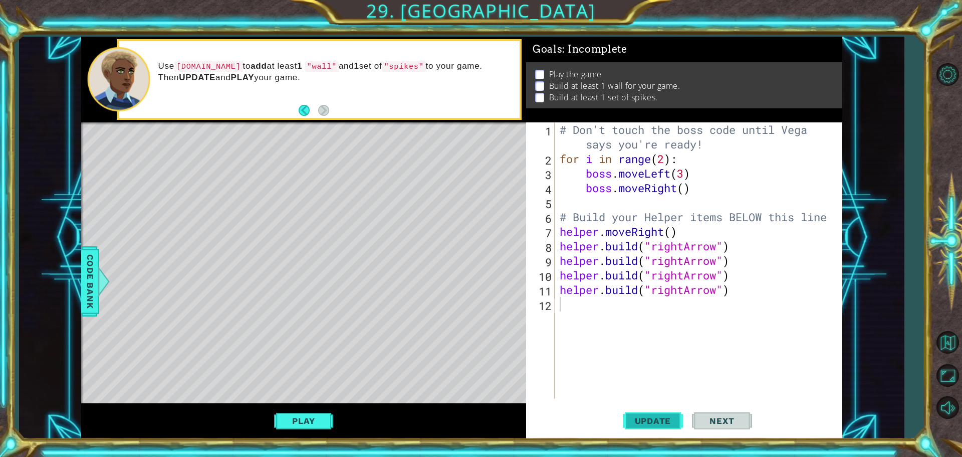
click at [655, 417] on span "Update" at bounding box center [653, 420] width 57 height 10
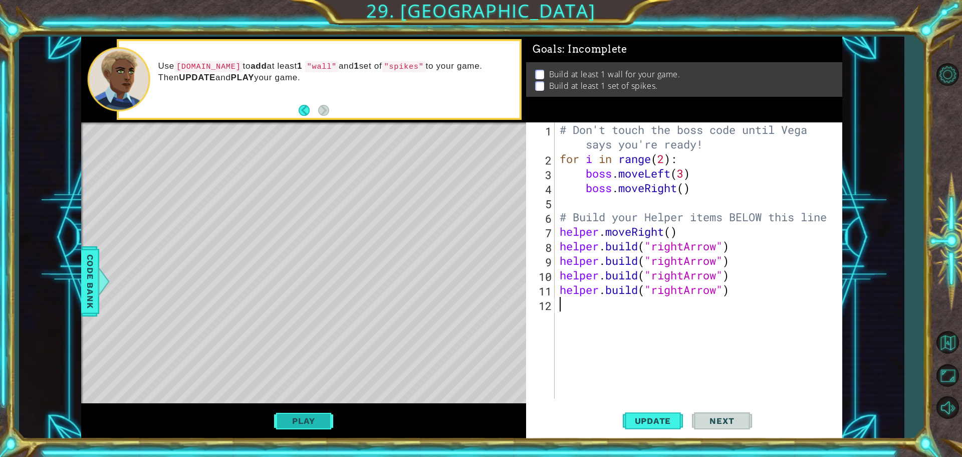
click at [305, 426] on button "Play" at bounding box center [303, 420] width 59 height 19
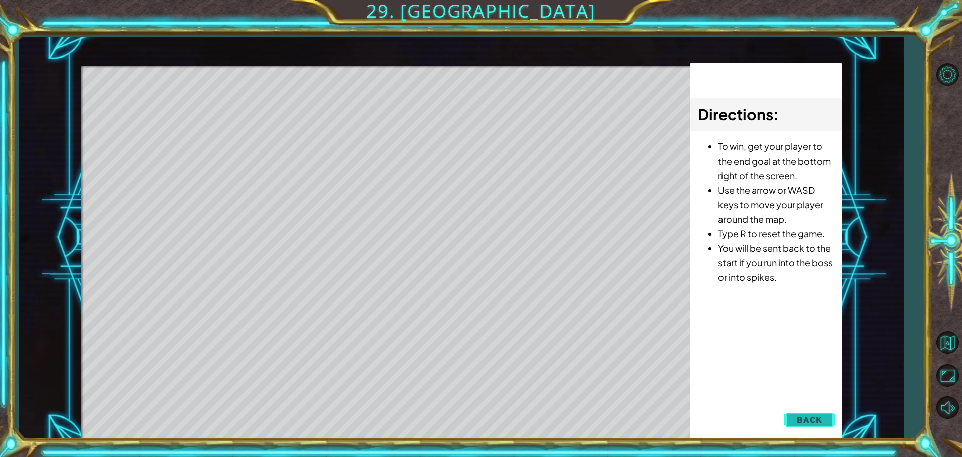
click at [818, 421] on span "Back" at bounding box center [810, 419] width 26 height 10
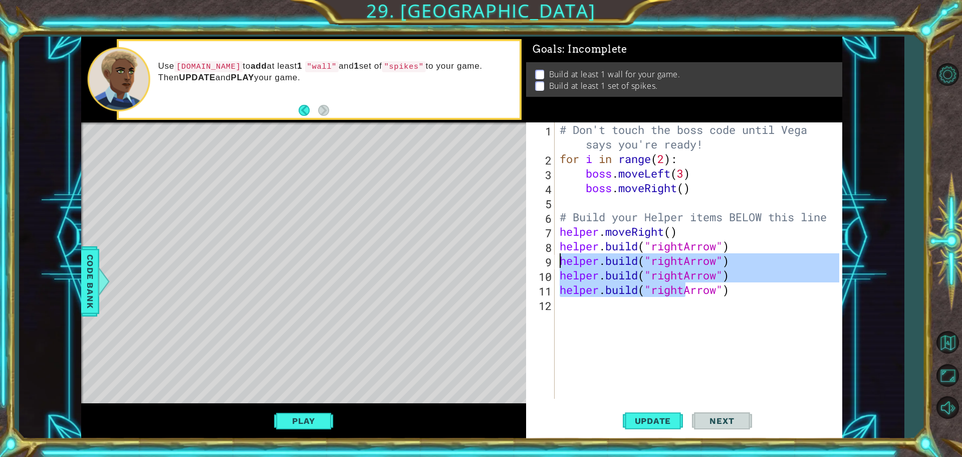
drag, startPoint x: 688, startPoint y: 286, endPoint x: 539, endPoint y: 259, distance: 151.8
click at [539, 259] on div "[DOMAIN_NAME]("rightArrow") 1 2 3 4 5 6 7 8 9 10 11 12 # Don't touch the boss c…" at bounding box center [682, 260] width 313 height 276
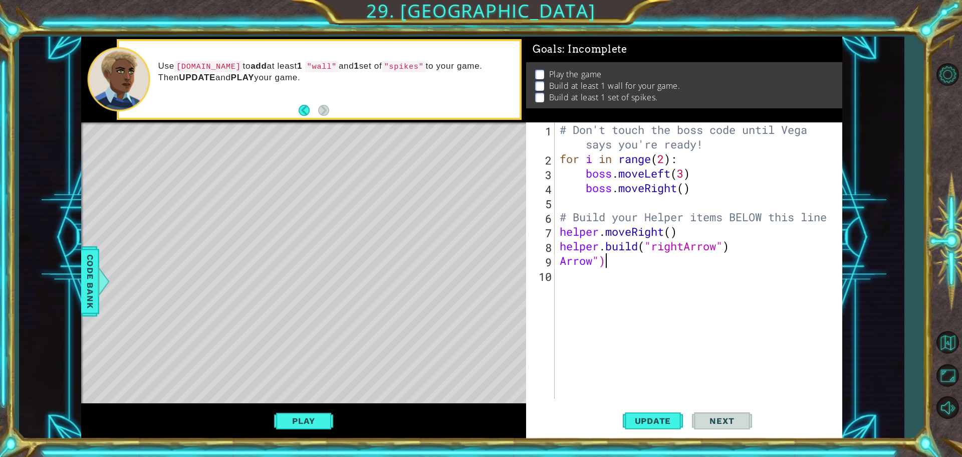
click at [635, 260] on div "# Don't touch the boss code until [PERSON_NAME] says you're ready! for i in ran…" at bounding box center [701, 282] width 287 height 320
type textarea "A"
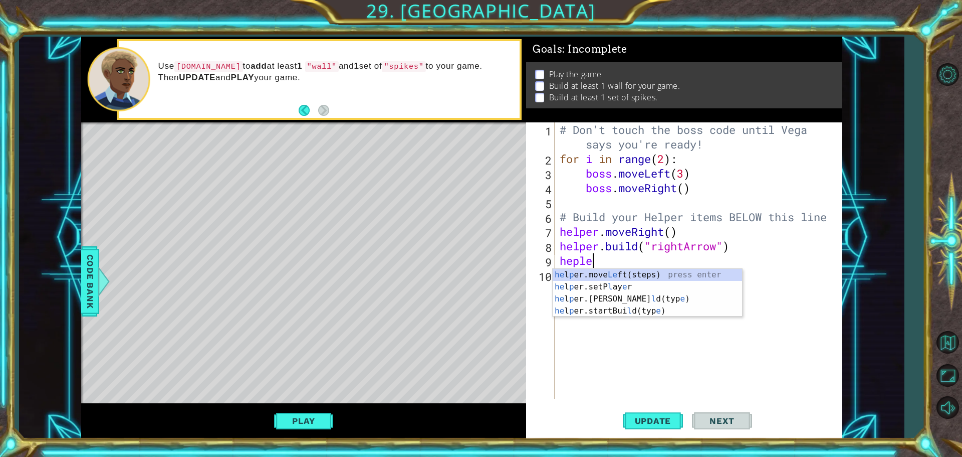
scroll to position [0, 1]
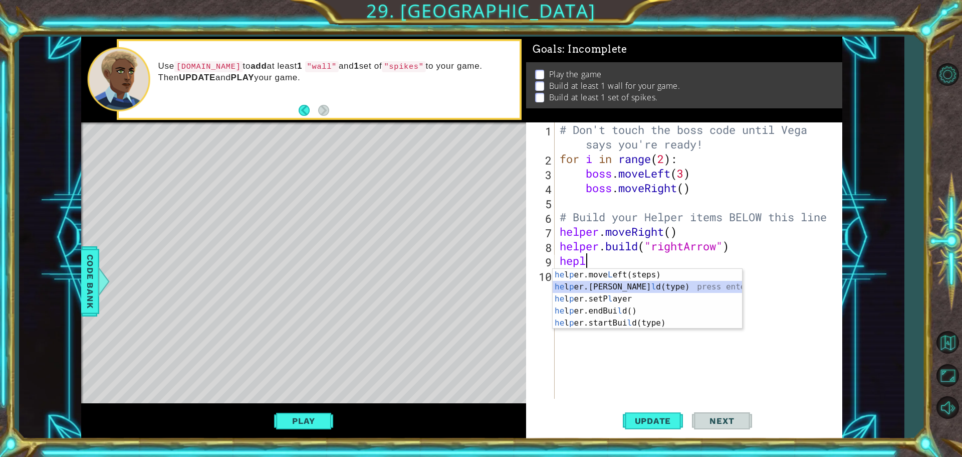
click at [629, 289] on div "he l p er.move L eft(steps) press enter he l p er.[PERSON_NAME](type) press ent…" at bounding box center [647, 311] width 189 height 84
type textarea "[DOMAIN_NAME]("wall")"
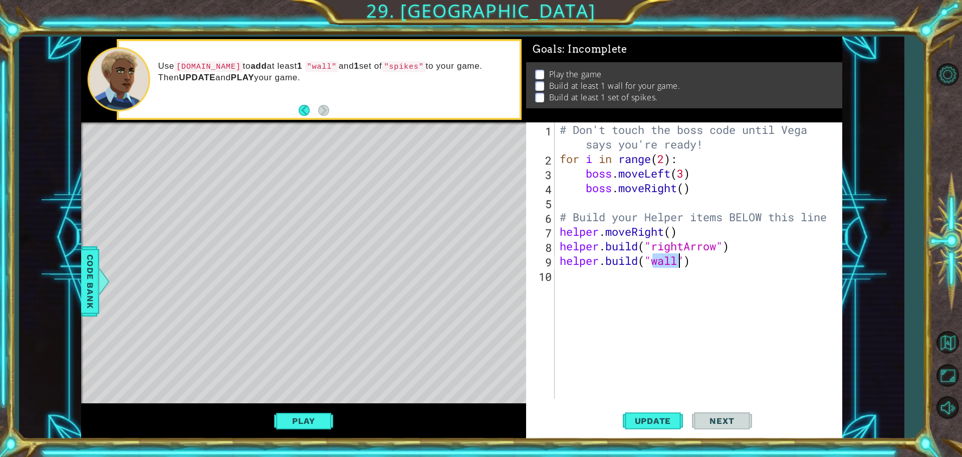
click at [677, 397] on div "# Don't touch the boss code until [PERSON_NAME] says you're ready! for i in ran…" at bounding box center [701, 282] width 287 height 320
click at [667, 422] on span "Update" at bounding box center [653, 420] width 57 height 10
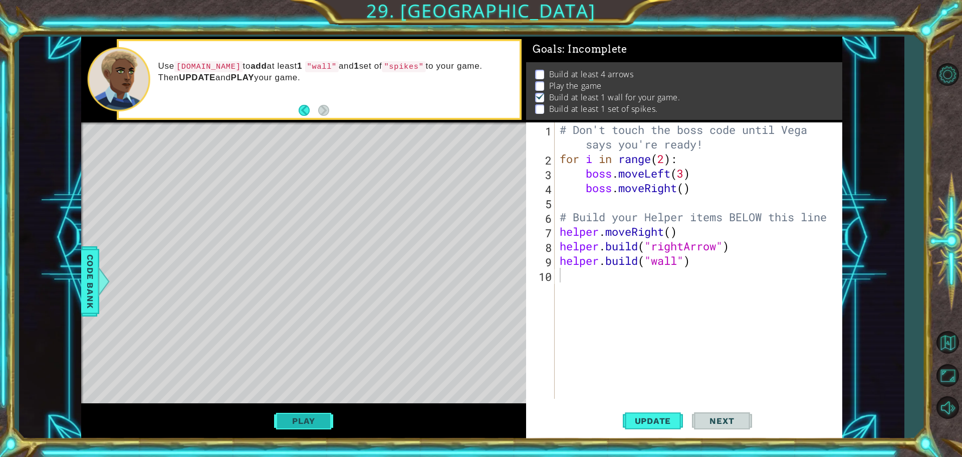
click at [297, 420] on button "Play" at bounding box center [303, 420] width 59 height 19
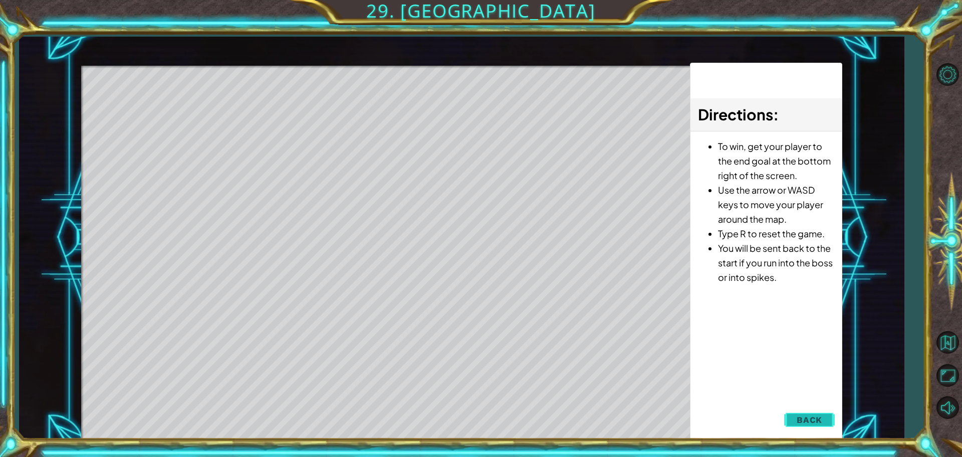
click at [816, 428] on button "Back" at bounding box center [809, 419] width 51 height 20
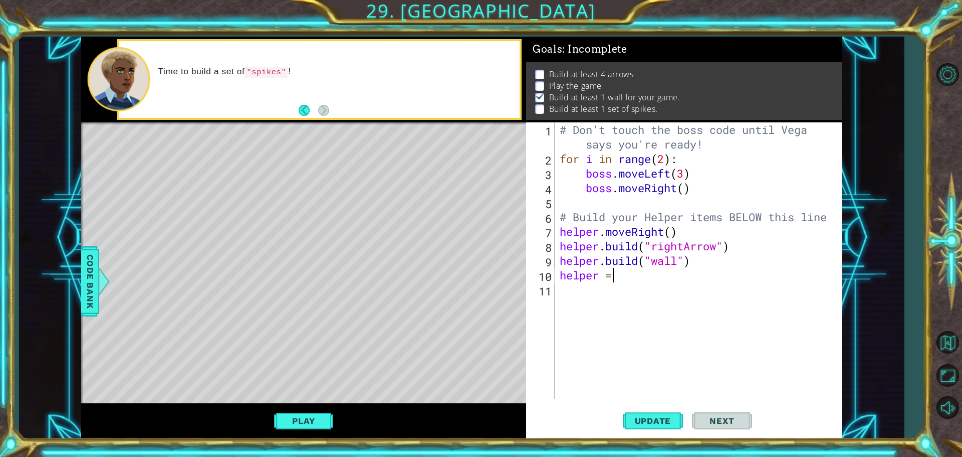
scroll to position [0, 2]
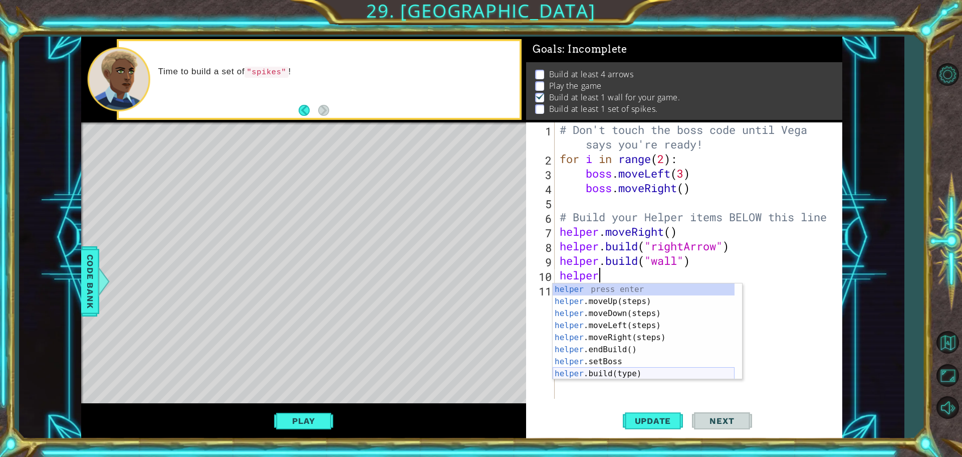
click at [609, 374] on div "helper press enter helper .moveUp(steps) press enter helper .moveDown(steps) pr…" at bounding box center [644, 343] width 182 height 120
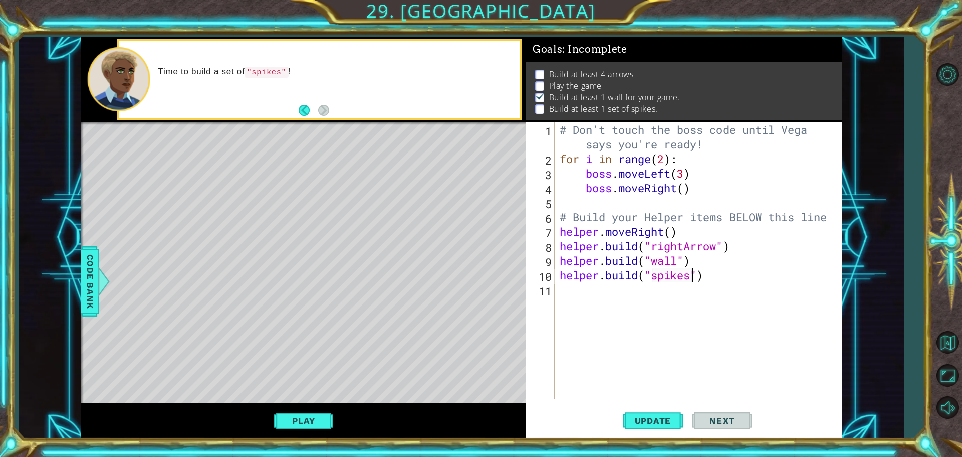
scroll to position [0, 6]
click at [640, 413] on button "Update" at bounding box center [653, 420] width 60 height 32
click at [310, 416] on button "Play" at bounding box center [303, 420] width 59 height 19
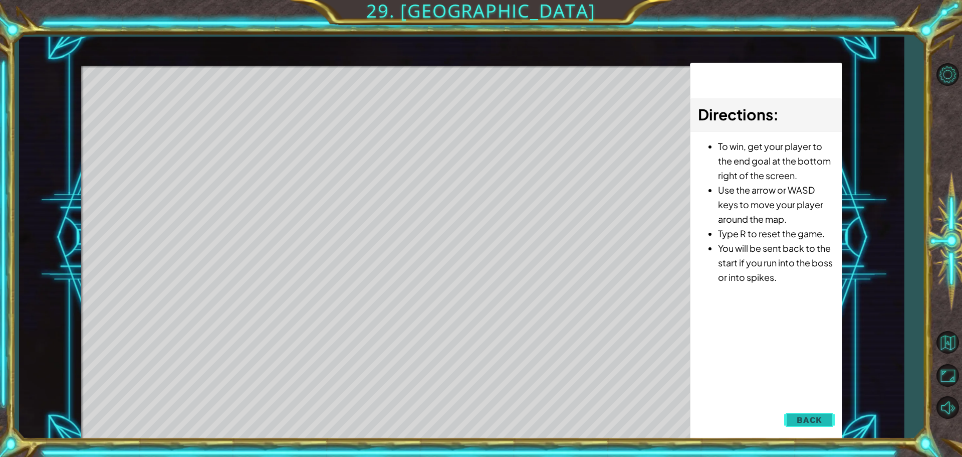
click at [822, 420] on span "Back" at bounding box center [810, 419] width 26 height 10
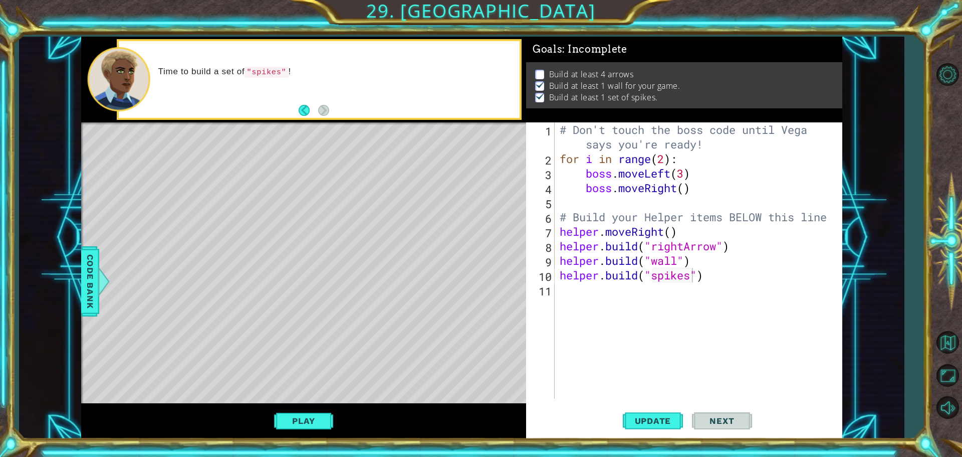
scroll to position [0, 0]
click at [689, 276] on div "# Don't touch the boss code until [PERSON_NAME] says you're ready! for i in ran…" at bounding box center [701, 282] width 287 height 320
click at [693, 274] on div "# Don't touch the boss code until [PERSON_NAME] says you're ready! for i in ran…" at bounding box center [701, 282] width 287 height 320
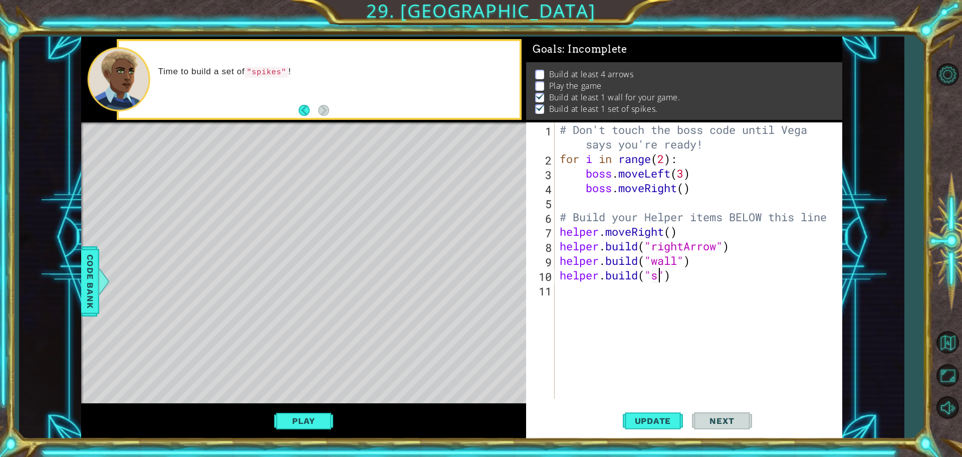
scroll to position [0, 5]
type textarea "[DOMAIN_NAME]("")"
